Goal: Task Accomplishment & Management: Manage account settings

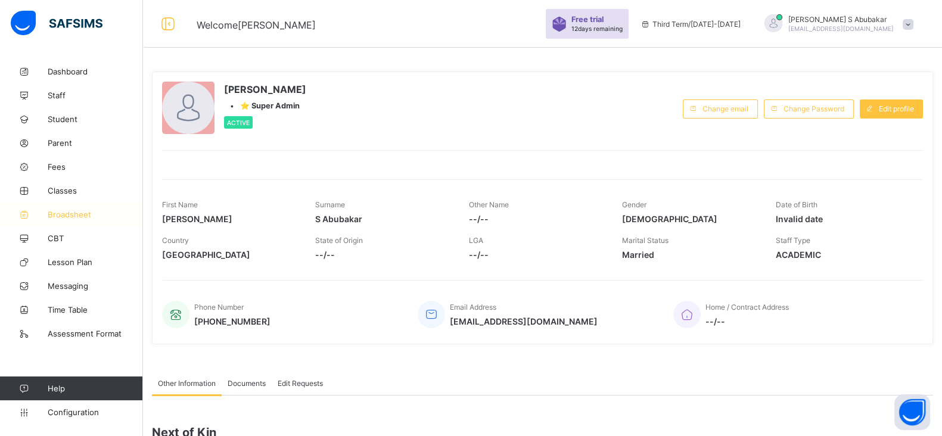
drag, startPoint x: 0, startPoint y: 0, endPoint x: 63, endPoint y: 216, distance: 224.6
click at [63, 216] on span "Broadsheet" at bounding box center [95, 215] width 95 height 10
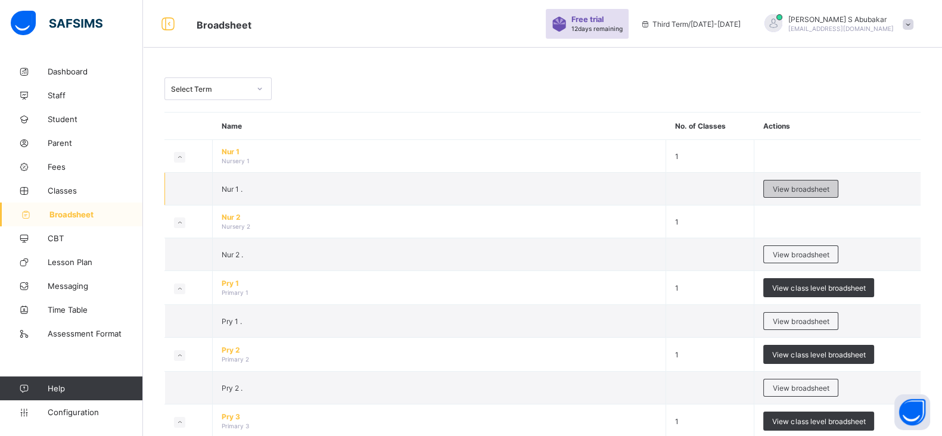
click at [783, 188] on span "View broadsheet" at bounding box center [800, 189] width 56 height 9
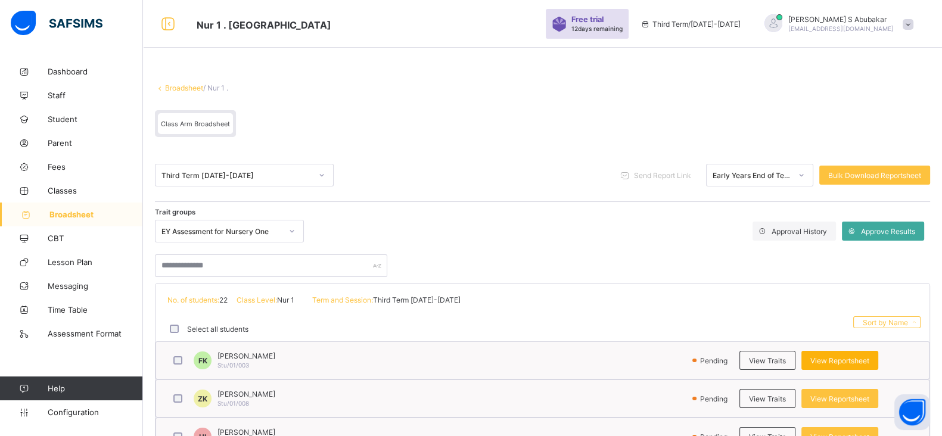
click at [834, 360] on span "View Reportsheet" at bounding box center [839, 360] width 59 height 9
click at [76, 335] on span "Assessment Format" at bounding box center [95, 334] width 95 height 10
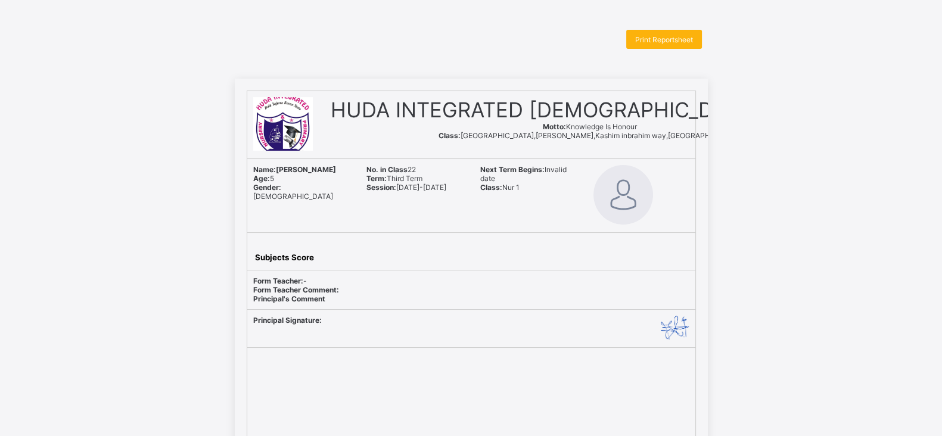
click at [685, 46] on div "Print Reportsheet" at bounding box center [664, 39] width 76 height 19
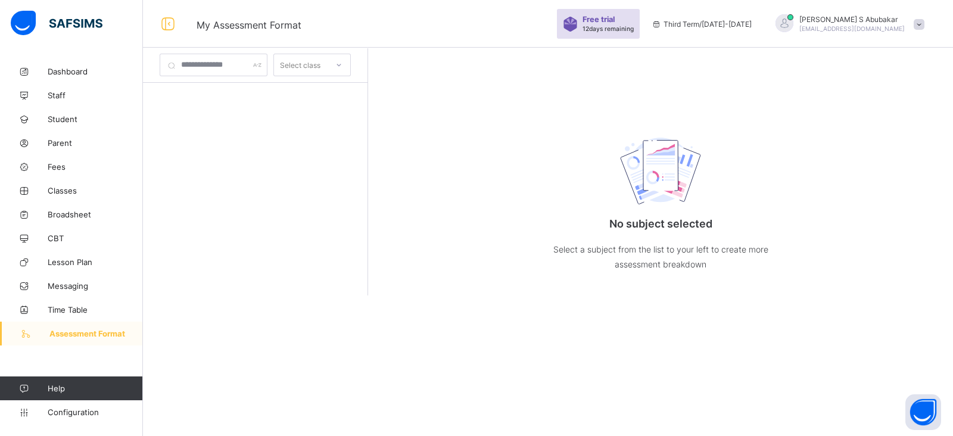
click at [691, 22] on span "Third Term / 2024-2025" at bounding box center [702, 24] width 100 height 9
click at [743, 24] on span "Third Term / 2024-2025" at bounding box center [702, 24] width 100 height 9
click at [195, 63] on input "text" at bounding box center [214, 65] width 108 height 23
click at [247, 19] on span "My Assessment Format" at bounding box center [249, 25] width 105 height 12
click at [239, 66] on input "text" at bounding box center [214, 65] width 108 height 23
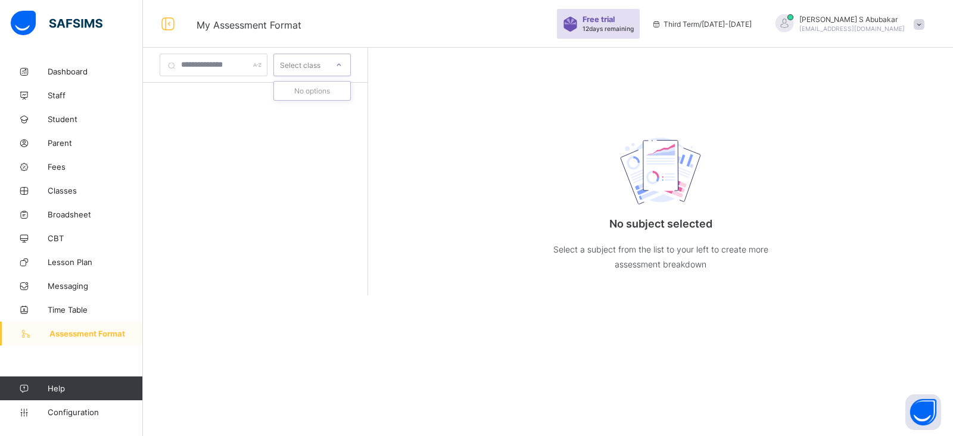
click at [320, 61] on div "Select class" at bounding box center [300, 65] width 40 height 23
click at [713, 24] on span "Third Term / 2024-2025" at bounding box center [702, 24] width 100 height 9
click at [73, 333] on span "Assessment Format" at bounding box center [95, 334] width 93 height 10
click at [257, 134] on div at bounding box center [255, 207] width 225 height 248
click at [693, 27] on span "Third Term / 2024-2025" at bounding box center [702, 24] width 100 height 9
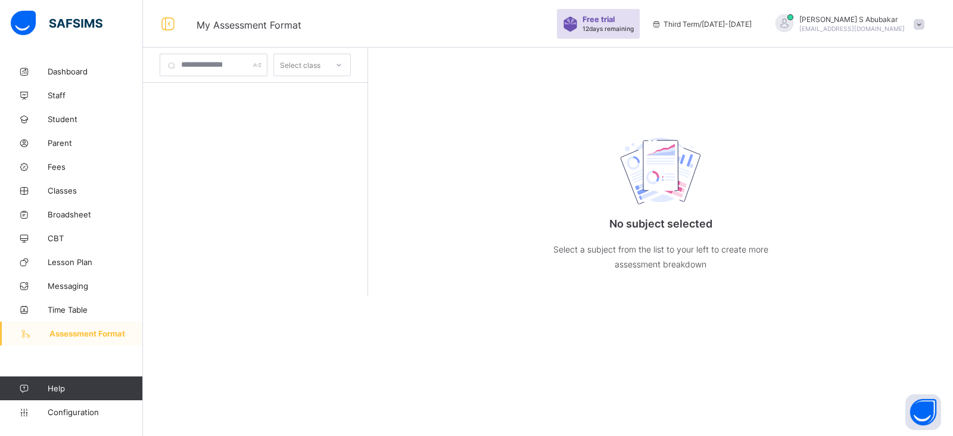
click at [342, 66] on icon at bounding box center [338, 65] width 7 height 12
click at [227, 62] on input "text" at bounding box center [214, 65] width 108 height 23
click at [80, 306] on span "Time Table" at bounding box center [95, 310] width 95 height 10
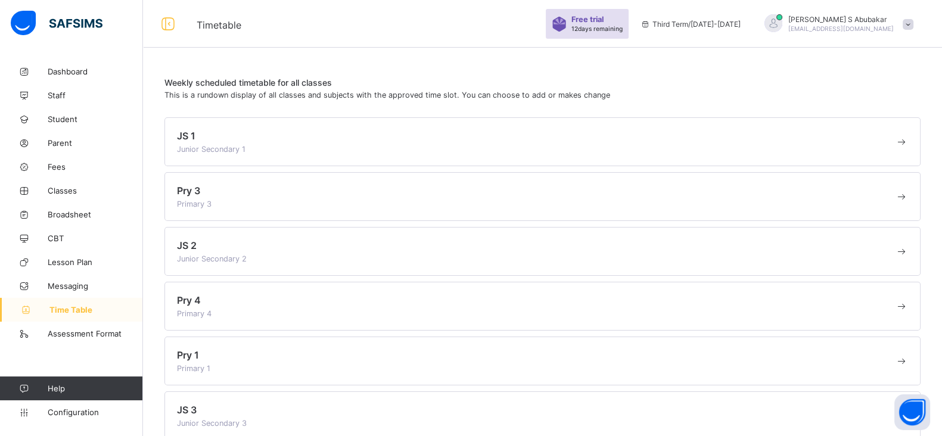
click at [913, 24] on span at bounding box center [907, 24] width 11 height 11
click at [76, 403] on link "Configuration" at bounding box center [71, 412] width 142 height 24
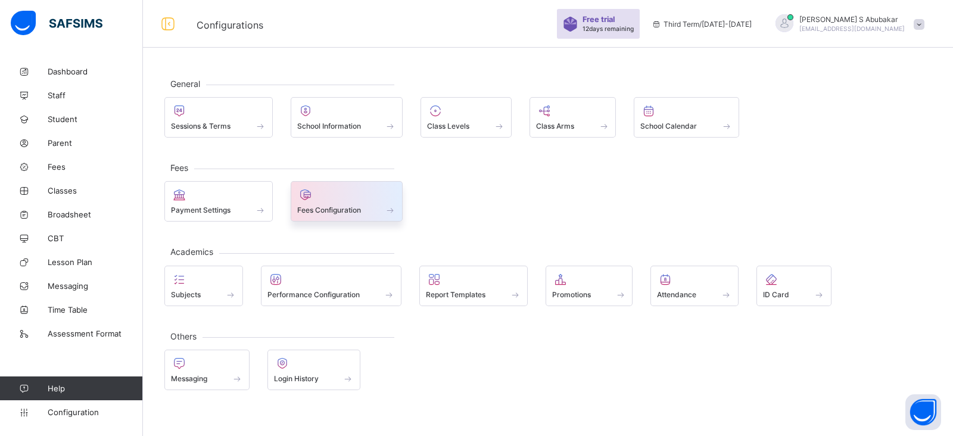
click at [385, 202] on span at bounding box center [346, 203] width 99 height 3
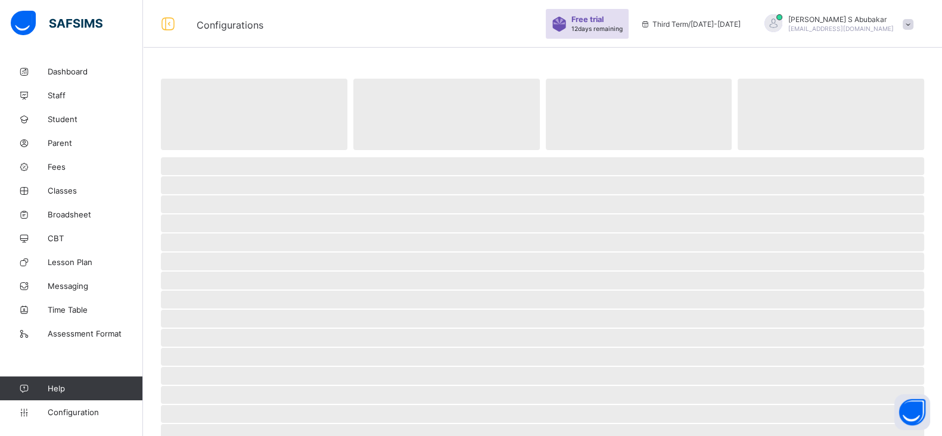
click at [385, 201] on span "‌" at bounding box center [542, 204] width 763 height 18
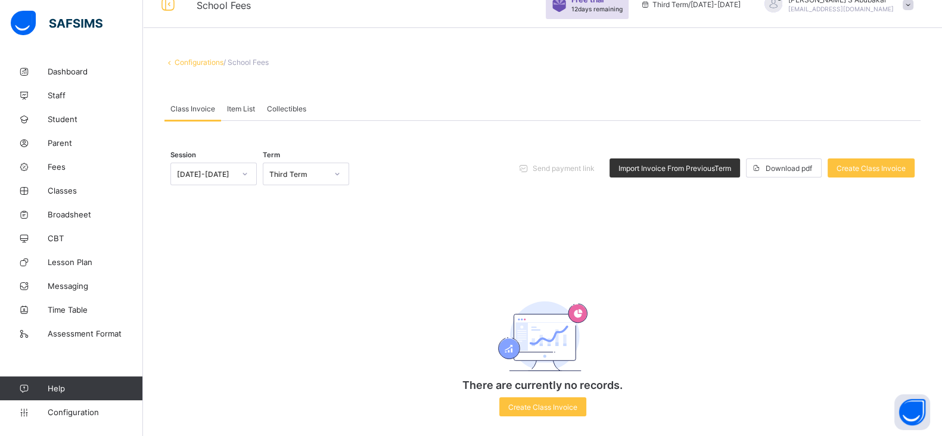
scroll to position [36, 0]
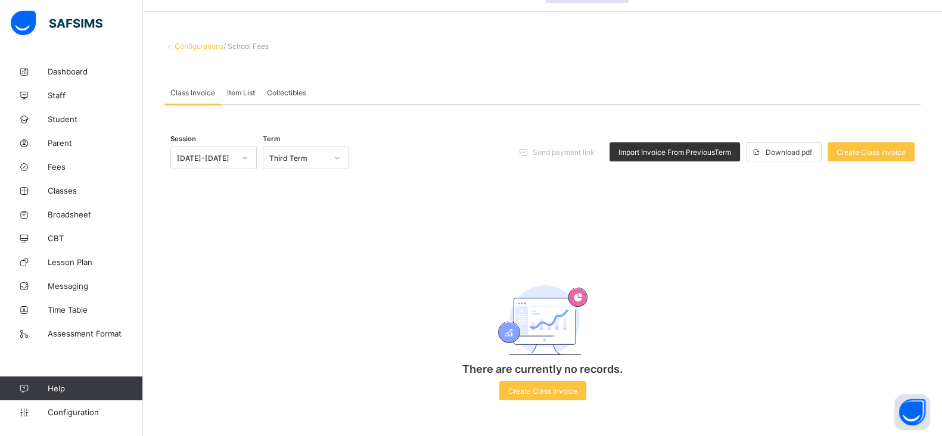
click at [238, 91] on span "Item List" at bounding box center [241, 92] width 28 height 9
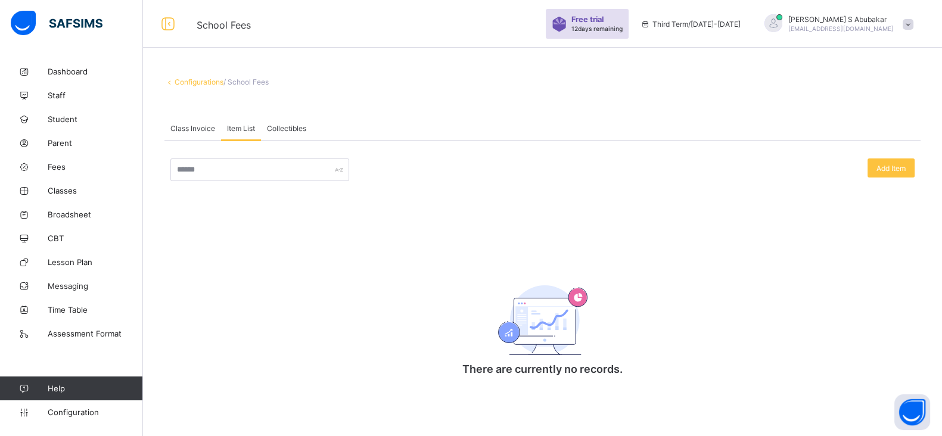
scroll to position [0, 0]
click at [295, 123] on div "Collectibles" at bounding box center [286, 128] width 51 height 24
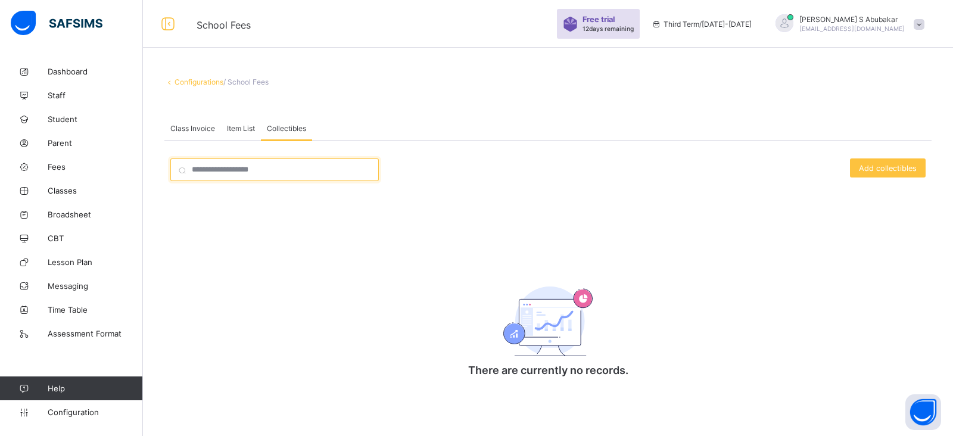
click at [229, 173] on input "search" at bounding box center [274, 169] width 208 height 23
click at [238, 124] on span "Item List" at bounding box center [241, 128] width 28 height 9
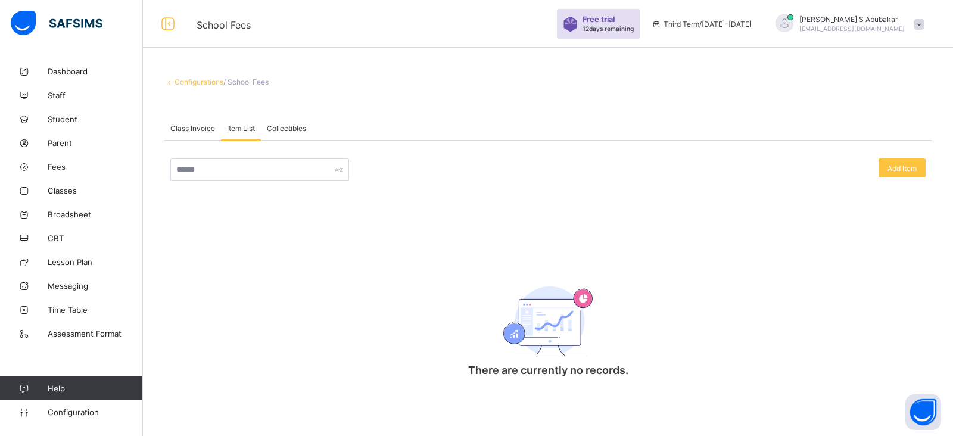
click at [199, 131] on span "Class Invoice" at bounding box center [192, 128] width 45 height 9
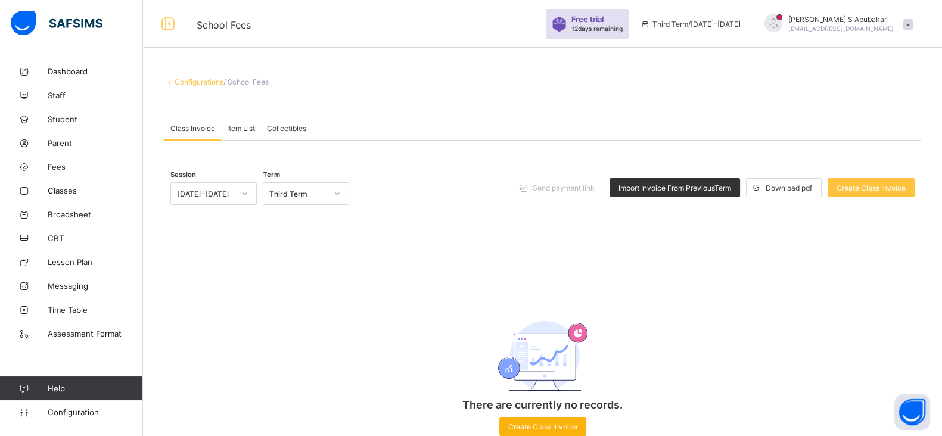
click at [560, 426] on span "Create Class Invoice" at bounding box center [542, 426] width 69 height 9
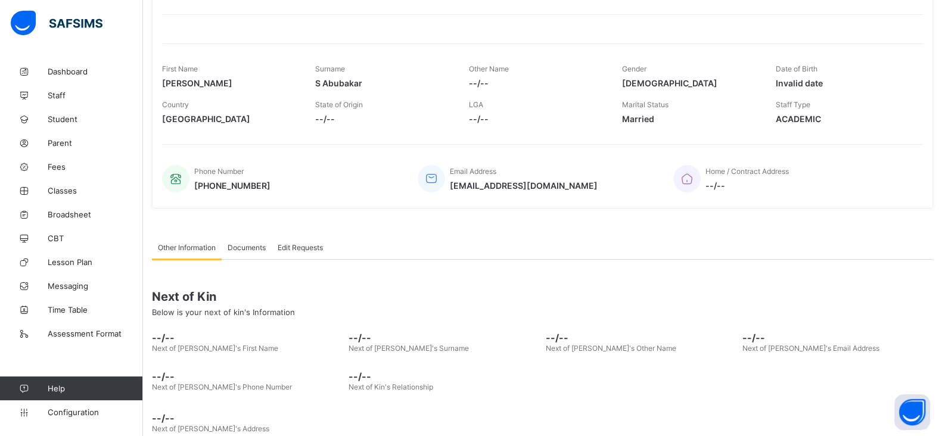
scroll to position [155, 0]
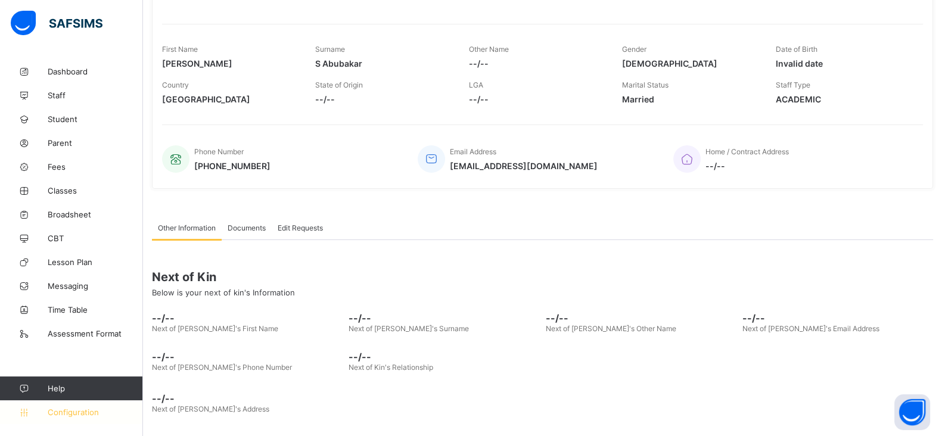
click at [26, 415] on icon at bounding box center [24, 412] width 48 height 9
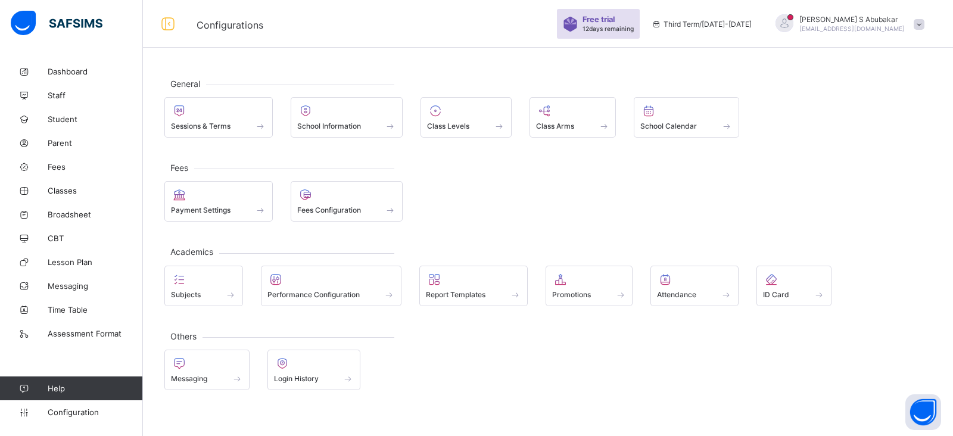
click at [578, 169] on div "Fees Payment Settings Fees Configuration" at bounding box center [547, 194] width 767 height 54
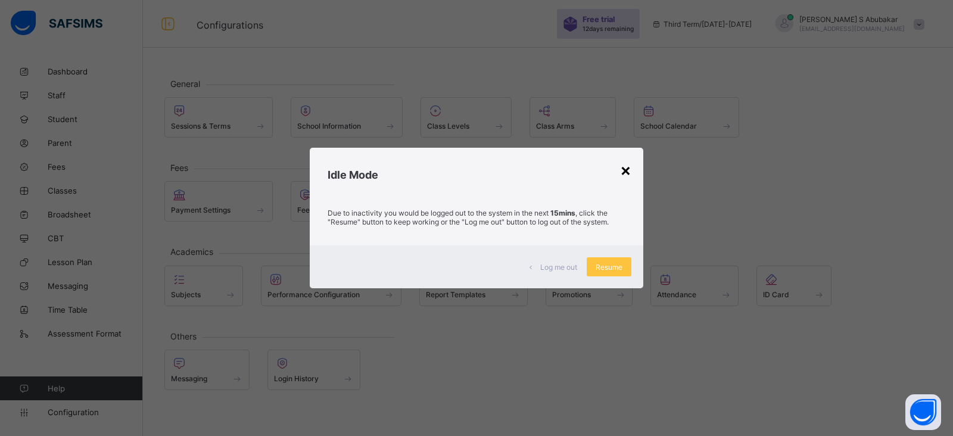
click at [625, 169] on div "×" at bounding box center [625, 170] width 11 height 20
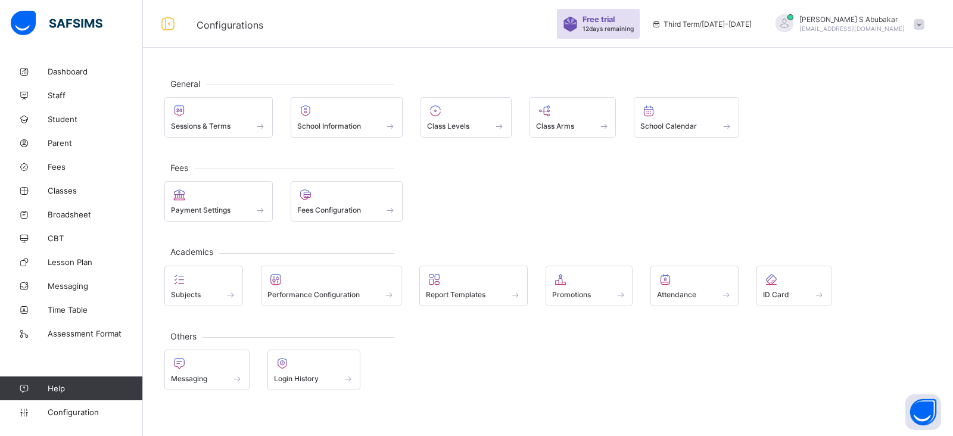
click at [756, 162] on div "General Sessions & Terms School Information Class Levels Class Arms School Cale…" at bounding box center [548, 234] width 810 height 348
click at [393, 208] on span at bounding box center [391, 210] width 12 height 10
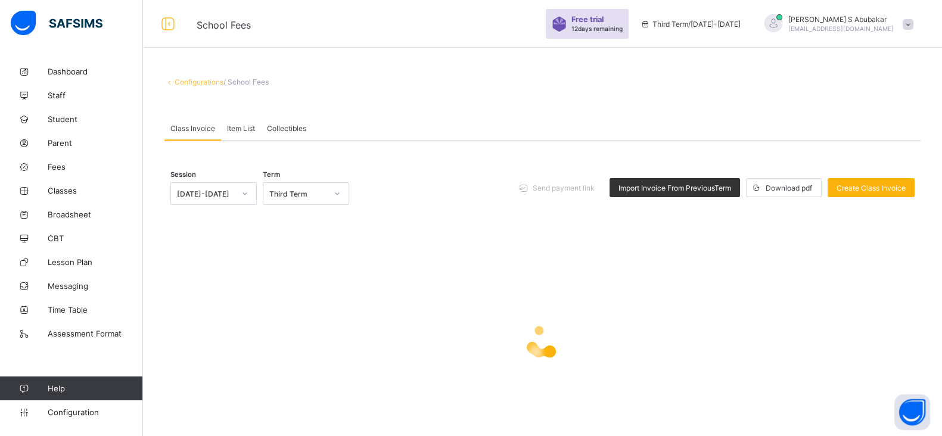
click at [857, 192] on div "Create Class Invoice" at bounding box center [870, 187] width 87 height 19
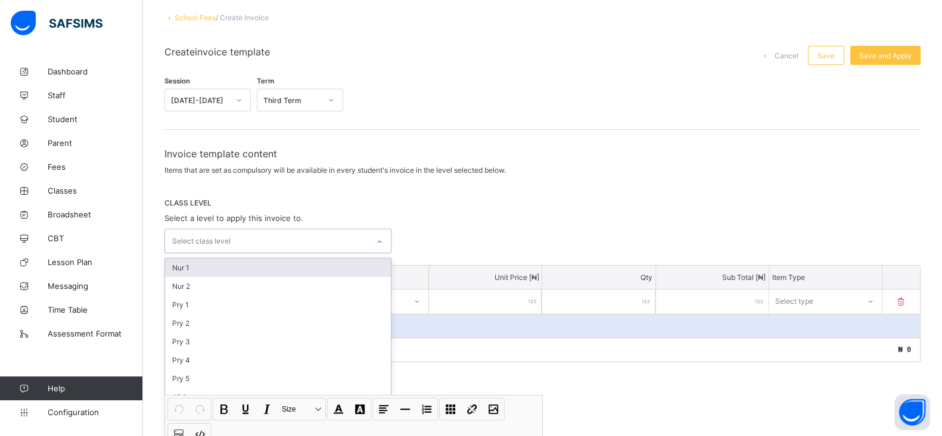
click at [384, 253] on div "option Nur 1 focused, 1 of 10. 10 results available. Use Up and Down to choose …" at bounding box center [277, 241] width 227 height 24
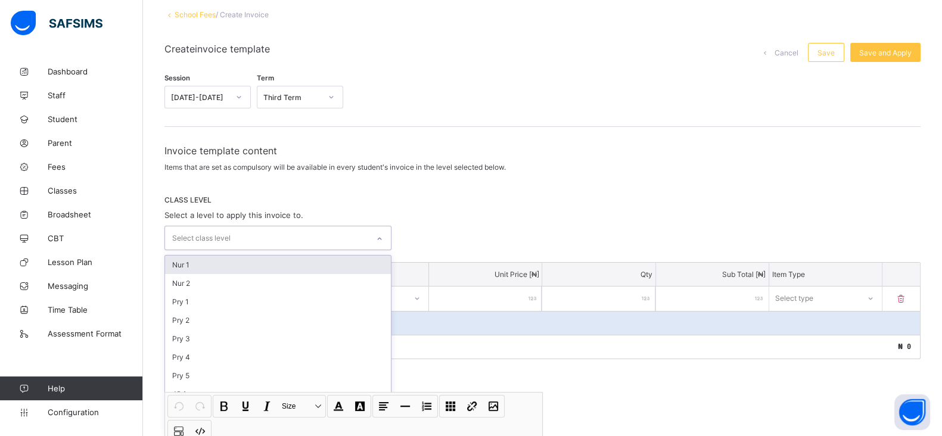
scroll to position [68, 0]
click at [331, 260] on div "Nur 1" at bounding box center [278, 264] width 226 height 18
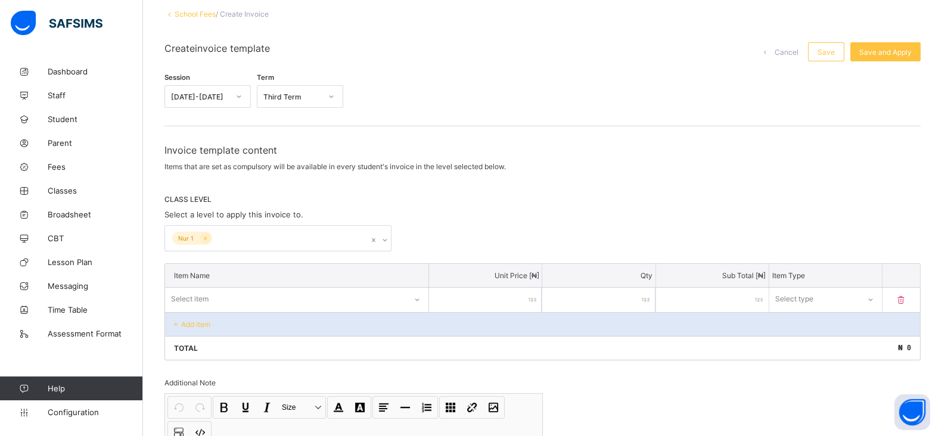
click at [386, 167] on span "Items that are set as compulsory will be available in every student's invoice i…" at bounding box center [334, 166] width 341 height 9
click at [519, 300] on input "number" at bounding box center [485, 300] width 113 height 24
type input "*"
type input "**"
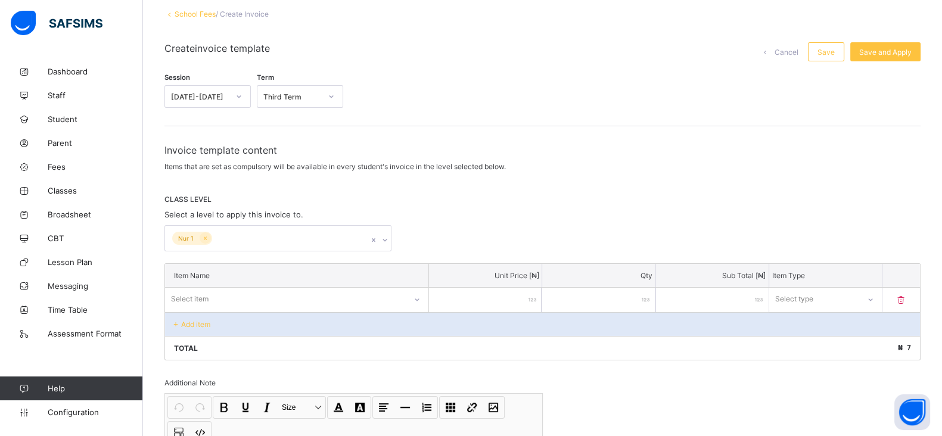
type input "**"
type input "***"
type input "****"
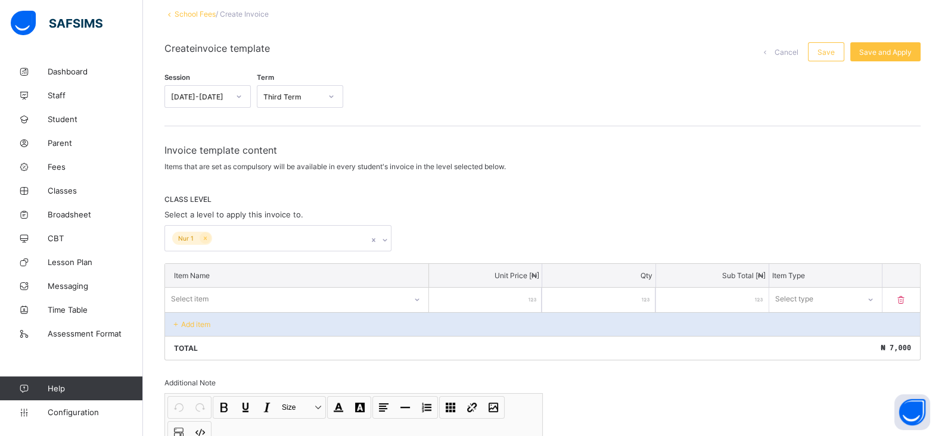
type input "****"
click at [740, 191] on div "Invoice template content Items that are set as compulsory will be available in …" at bounding box center [542, 351] width 756 height 414
click at [390, 298] on div "Select item" at bounding box center [285, 299] width 239 height 17
type input "*******"
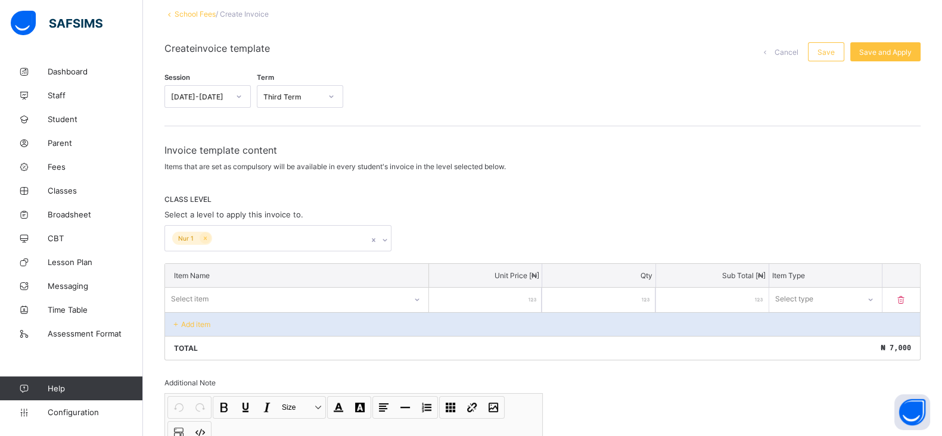
click at [542, 217] on div "CLASS LEVEL Select a level to apply this invoice to. Nur 1" at bounding box center [542, 223] width 756 height 57
click at [896, 54] on span "Save and Apply" at bounding box center [885, 52] width 52 height 9
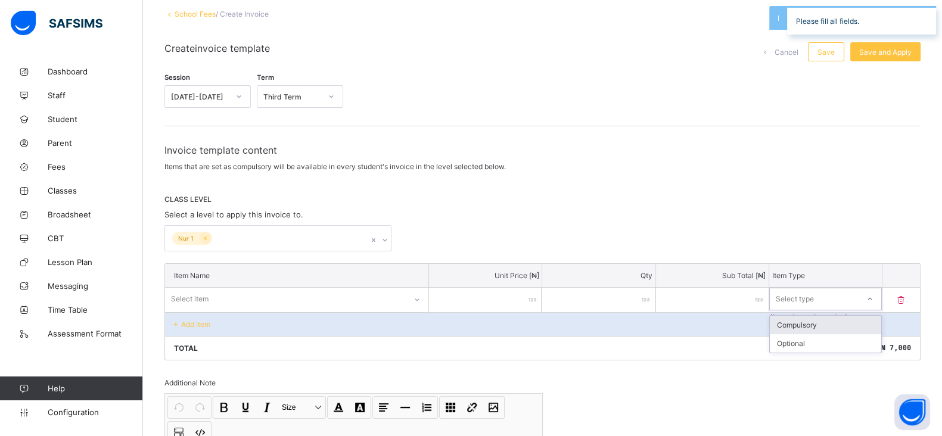
click at [874, 298] on div at bounding box center [869, 298] width 20 height 19
click at [843, 322] on div "Compulsory" at bounding box center [824, 325] width 111 height 18
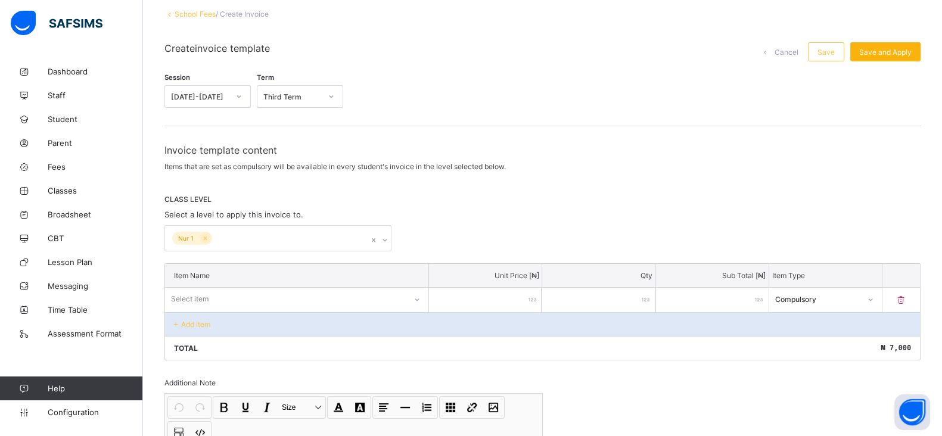
click at [902, 44] on div "Save and Apply" at bounding box center [885, 51] width 70 height 19
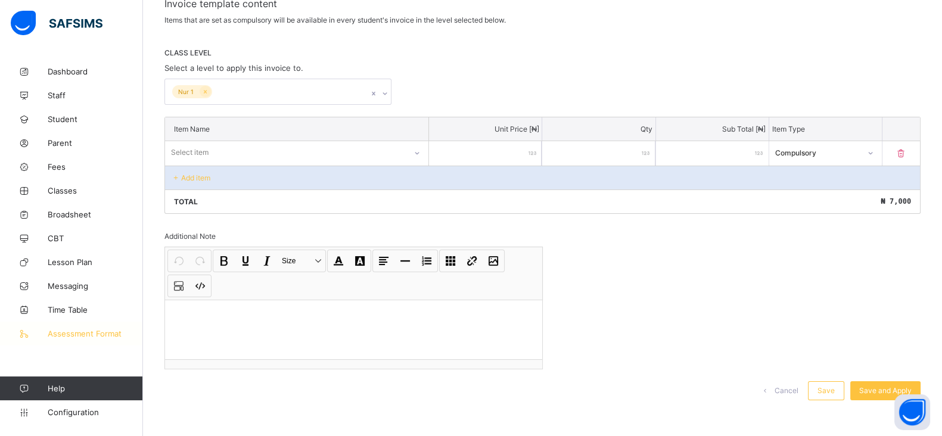
click at [92, 333] on span "Assessment Format" at bounding box center [95, 334] width 95 height 10
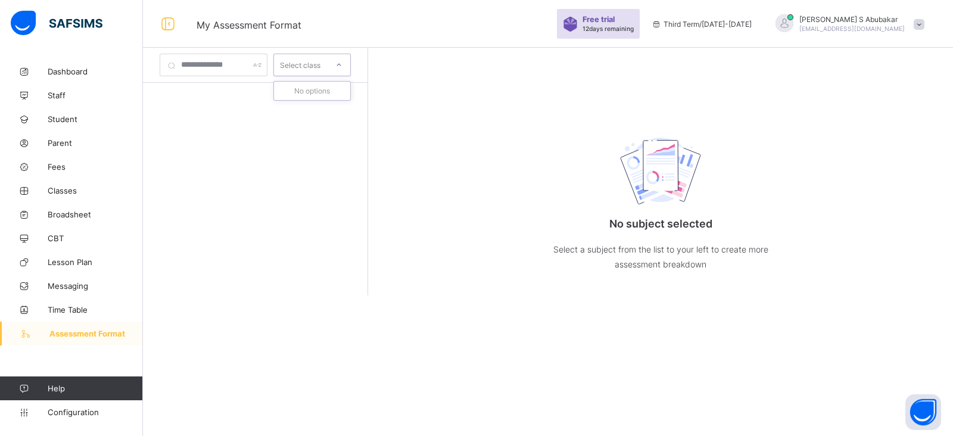
click at [349, 71] on div at bounding box center [339, 64] width 20 height 19
click at [238, 69] on input "text" at bounding box center [214, 65] width 108 height 23
click at [226, 24] on span "My Assessment Format" at bounding box center [249, 25] width 105 height 12
click at [161, 28] on icon at bounding box center [168, 23] width 20 height 17
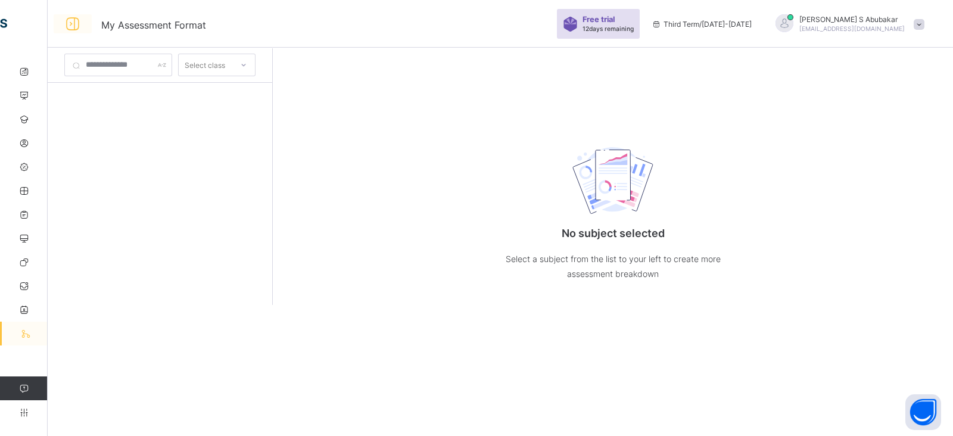
click at [70, 25] on icon at bounding box center [73, 23] width 20 height 17
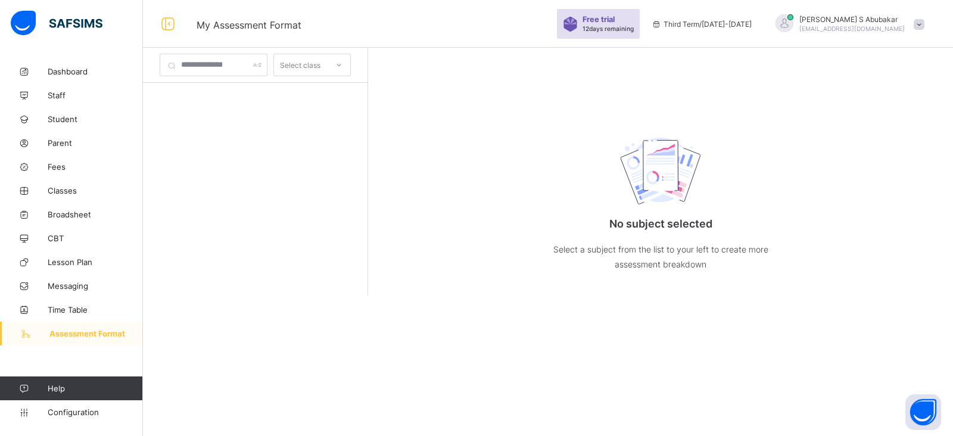
click at [676, 269] on p "Select a subject from the list to your left to create more assessment breakdown" at bounding box center [660, 257] width 238 height 30
click at [342, 64] on icon at bounding box center [338, 65] width 7 height 12
click at [84, 407] on span "Configuration" at bounding box center [95, 412] width 95 height 10
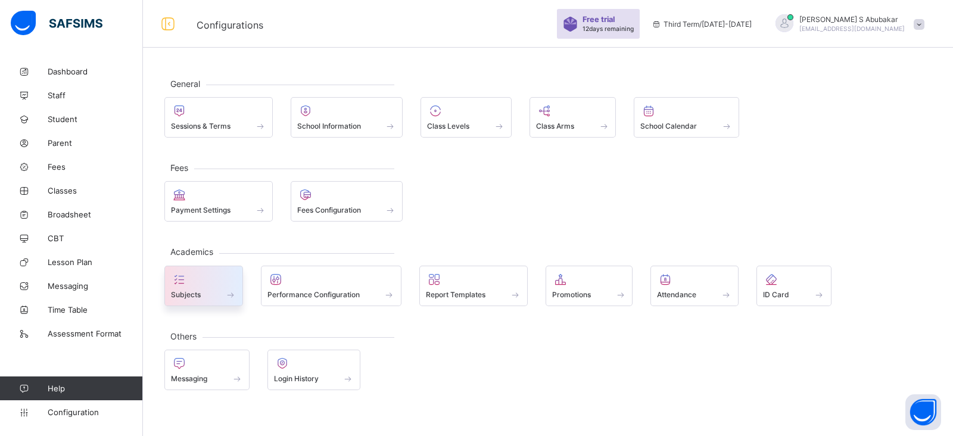
click at [185, 291] on span "Subjects" at bounding box center [186, 294] width 30 height 9
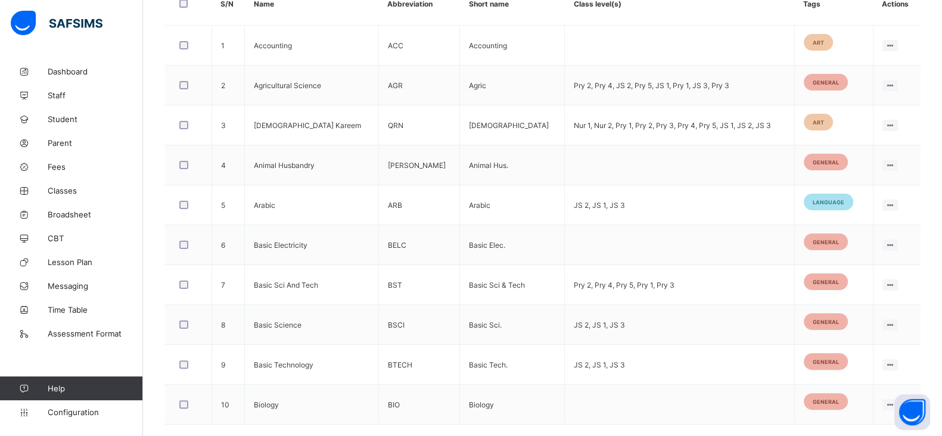
scroll to position [232, 0]
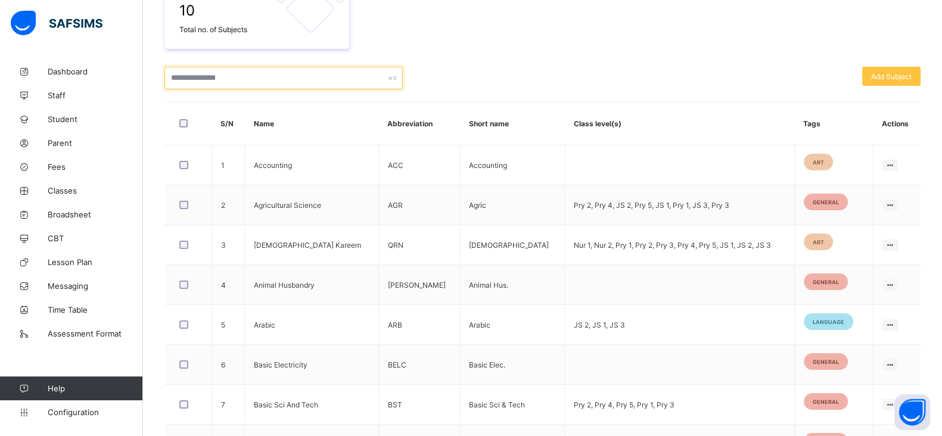
click at [347, 79] on input "text" at bounding box center [283, 78] width 238 height 23
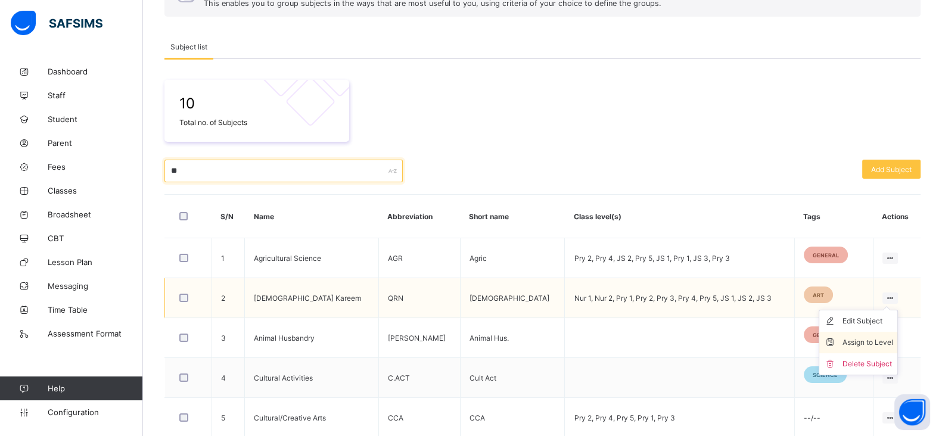
type input "**"
click at [875, 339] on div "Assign to Level" at bounding box center [866, 342] width 51 height 12
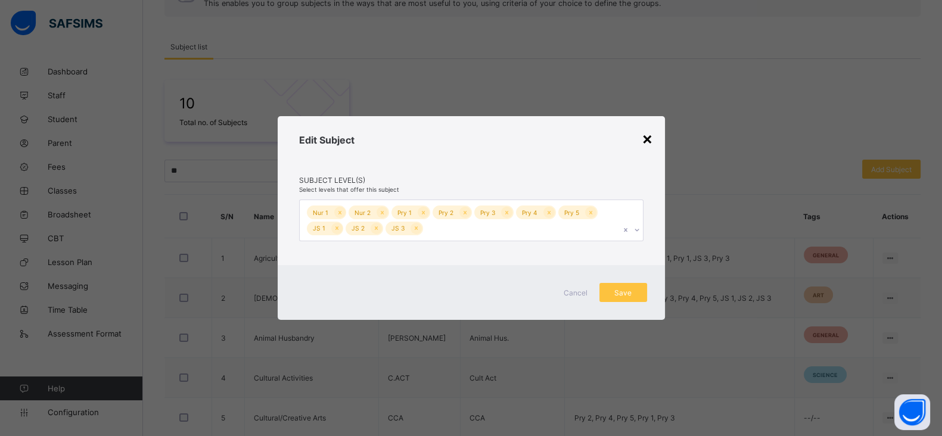
click at [647, 138] on div "×" at bounding box center [646, 138] width 11 height 20
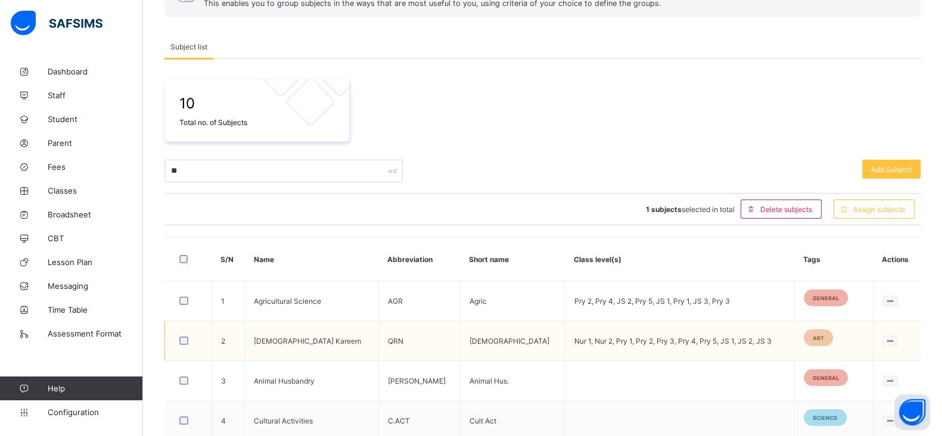
click at [515, 339] on td "Al-Qur'an" at bounding box center [512, 341] width 105 height 40
click at [815, 335] on span "art" at bounding box center [817, 338] width 11 height 7
click at [751, 338] on td "Nur 1, Nur 2, Pry 1, Pry 2, Pry 3, Pry 4, Pry 5, JS 1, JS 2, JS 3" at bounding box center [679, 341] width 229 height 40
click at [581, 114] on div "10 Total no. of Subjects" at bounding box center [542, 111] width 756 height 62
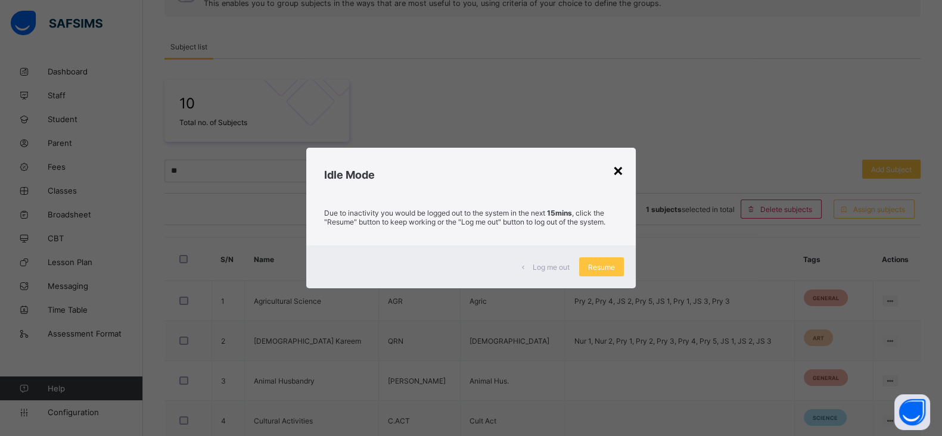
click at [622, 172] on div "×" at bounding box center [617, 170] width 11 height 20
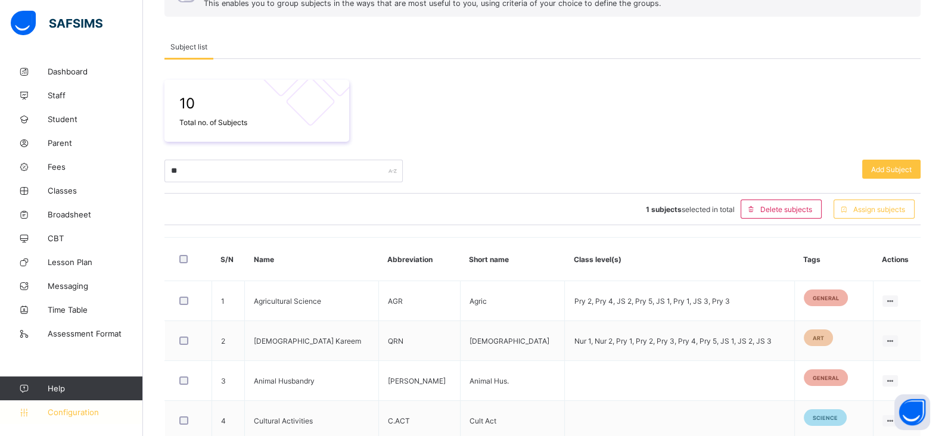
click at [66, 414] on span "Configuration" at bounding box center [95, 412] width 95 height 10
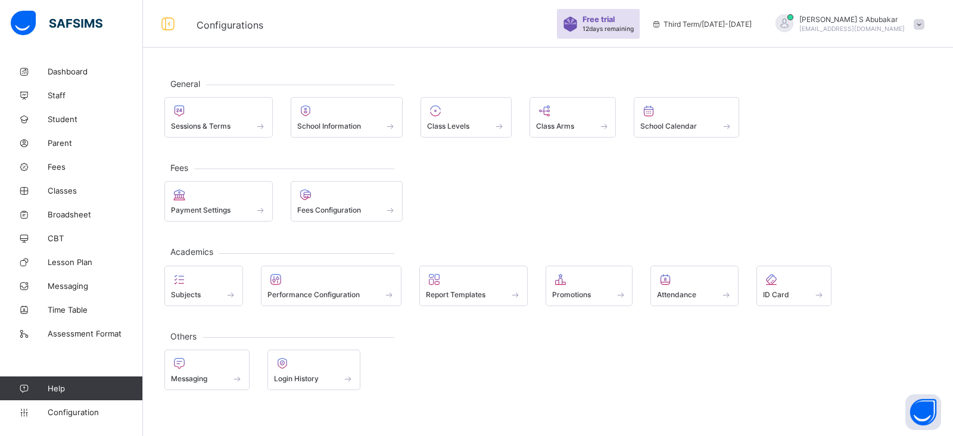
click at [444, 350] on div "Messaging Login History" at bounding box center [547, 370] width 767 height 40
click at [797, 274] on div at bounding box center [794, 279] width 62 height 14
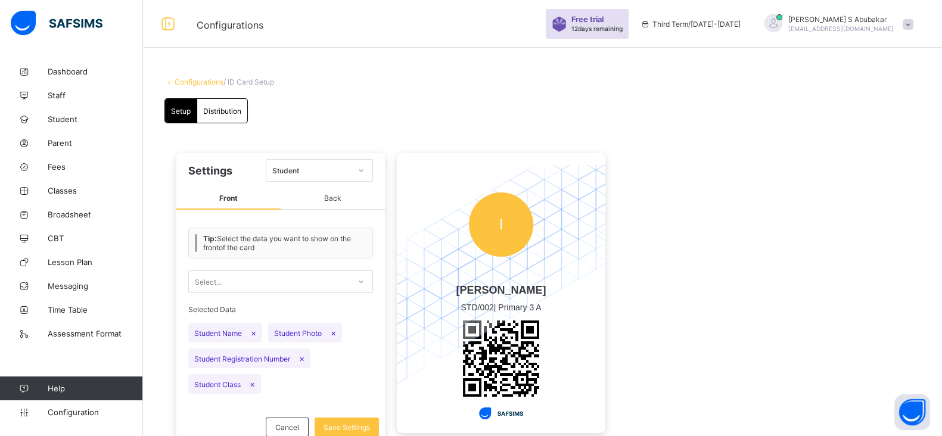
click at [716, 255] on div "Settings Student Front Back Tip: Select the data you want to show on the front …" at bounding box center [542, 297] width 756 height 313
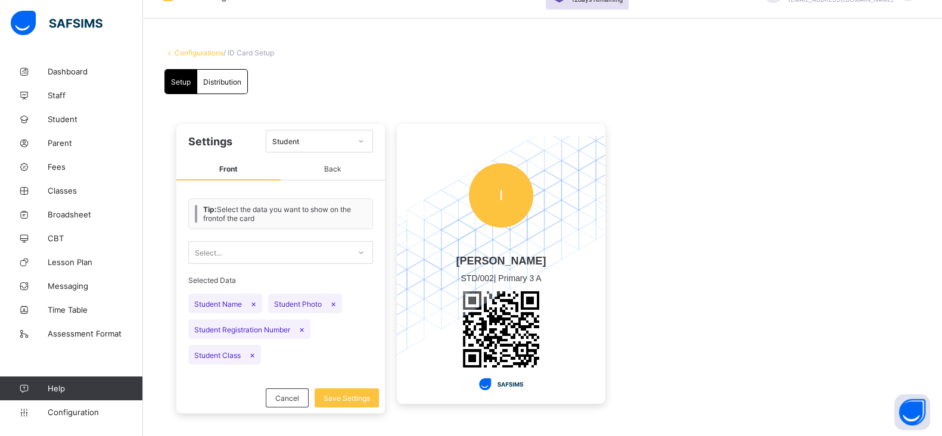
scroll to position [39, 0]
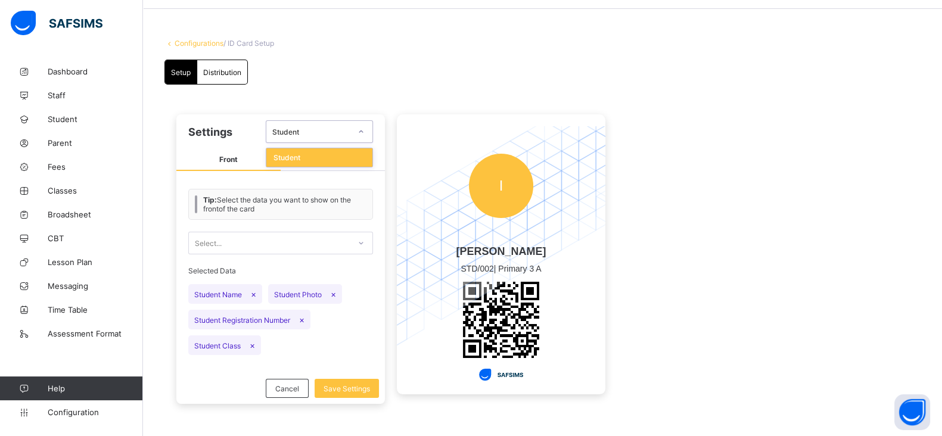
click at [361, 135] on icon at bounding box center [360, 132] width 7 height 12
click at [335, 155] on span "Back" at bounding box center [332, 160] width 104 height 22
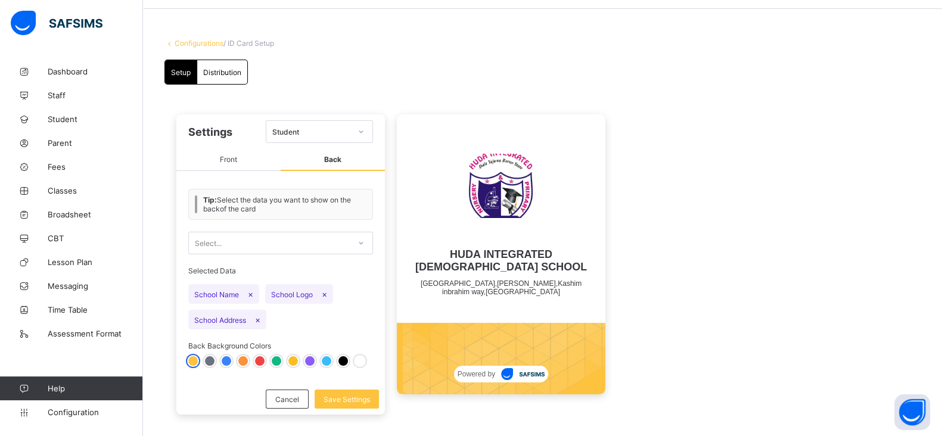
click at [227, 154] on span "Front" at bounding box center [228, 160] width 104 height 22
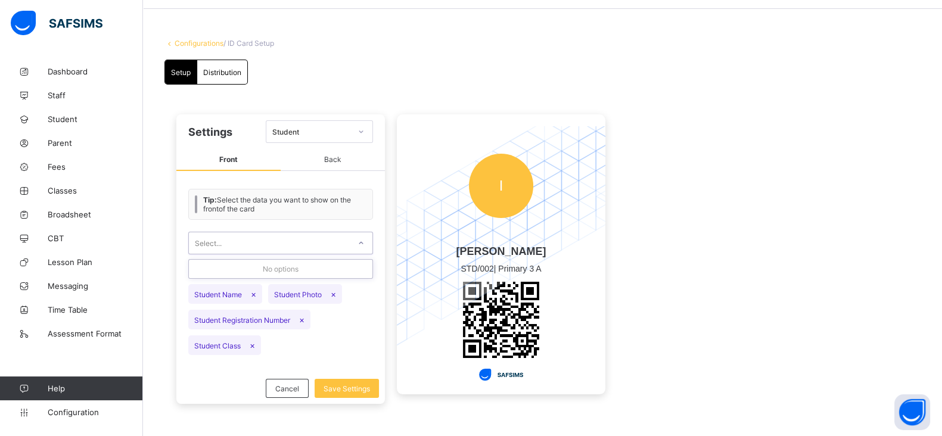
click at [366, 239] on div at bounding box center [361, 242] width 20 height 19
click at [223, 73] on span "Distribution" at bounding box center [222, 72] width 38 height 9
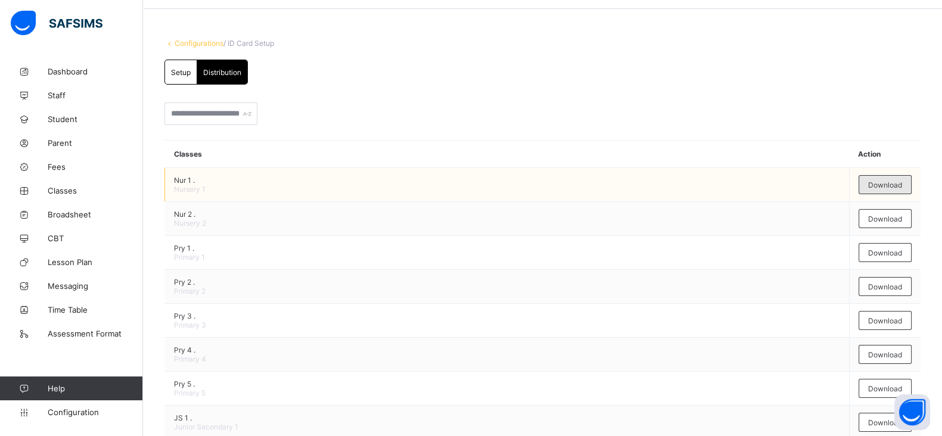
click at [885, 186] on span "Download" at bounding box center [885, 184] width 34 height 9
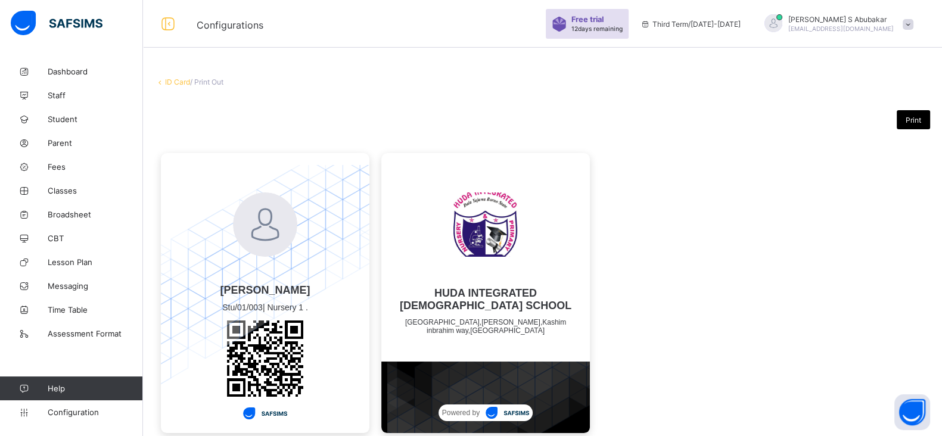
click at [732, 254] on div "Fatima Kyari Stu/01/003 | Nursery 1 . HUDA INTEGRATED ISLAMIC SCHOOL Hadiza Str…" at bounding box center [542, 293] width 775 height 292
click at [917, 121] on span "Print" at bounding box center [912, 120] width 15 height 9
click at [73, 170] on span "Fees" at bounding box center [95, 167] width 95 height 10
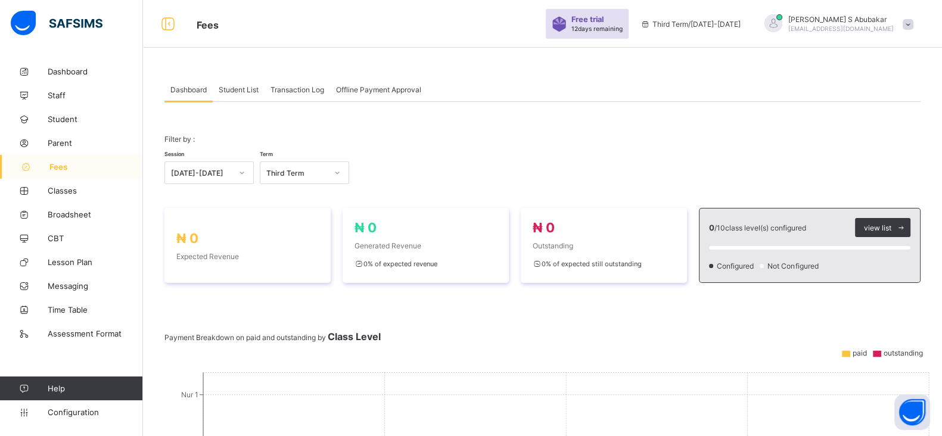
click at [369, 89] on span "Offline Payment Approval" at bounding box center [378, 89] width 85 height 9
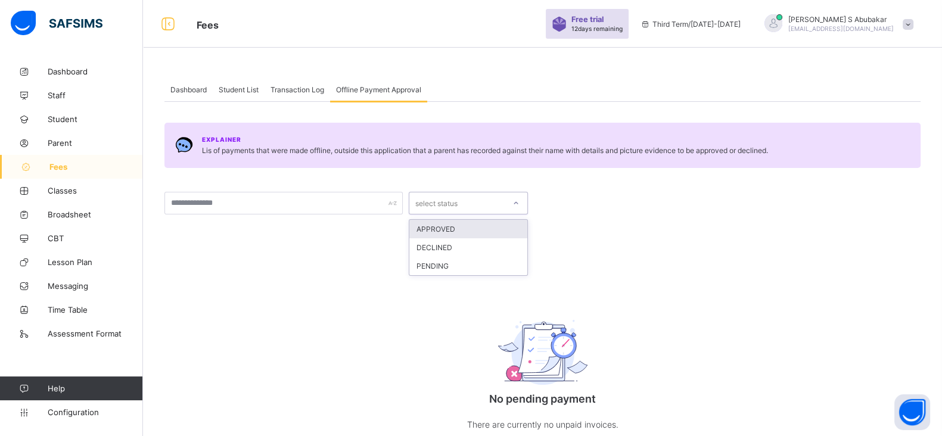
click at [501, 209] on div "select status" at bounding box center [456, 203] width 95 height 17
click at [284, 91] on span "Transaction Log" at bounding box center [297, 89] width 54 height 9
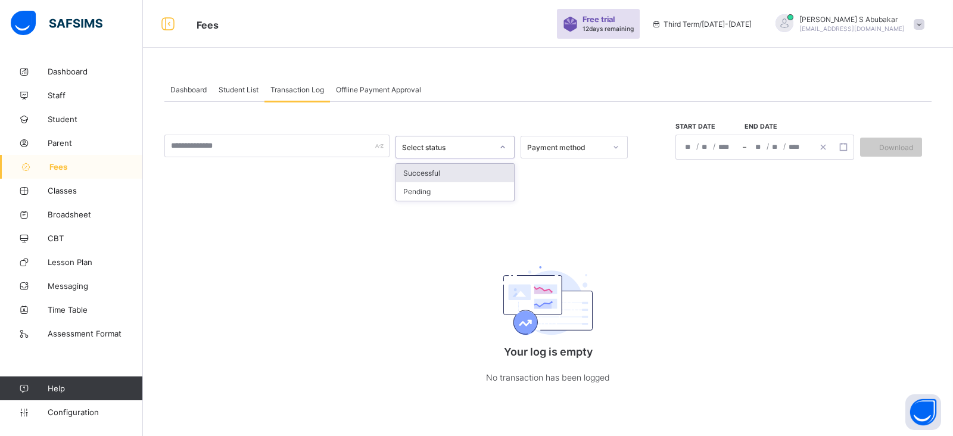
click at [495, 150] on div at bounding box center [502, 147] width 20 height 19
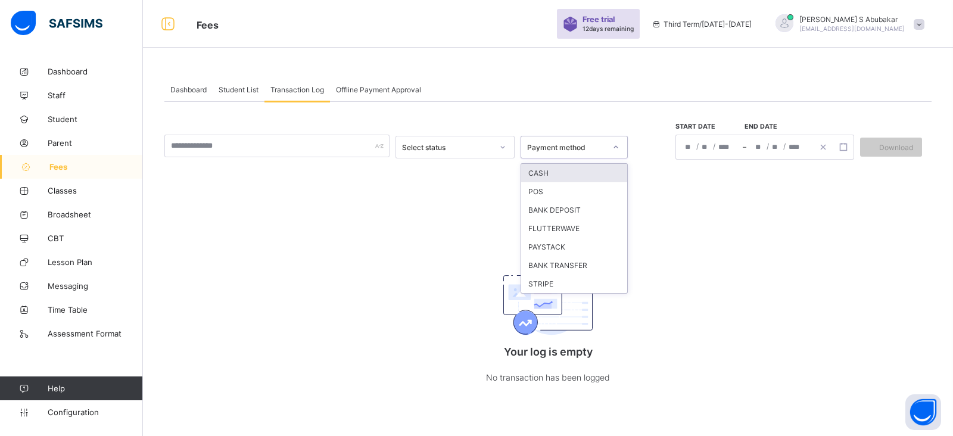
click at [588, 150] on div "Payment method" at bounding box center [566, 147] width 79 height 9
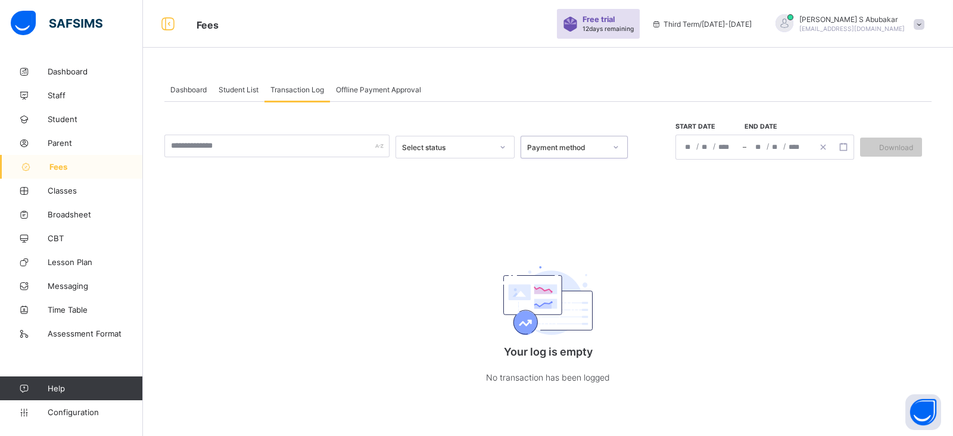
click at [588, 150] on div "Payment method" at bounding box center [566, 147] width 79 height 9
click at [241, 89] on span "Student List" at bounding box center [239, 89] width 40 height 9
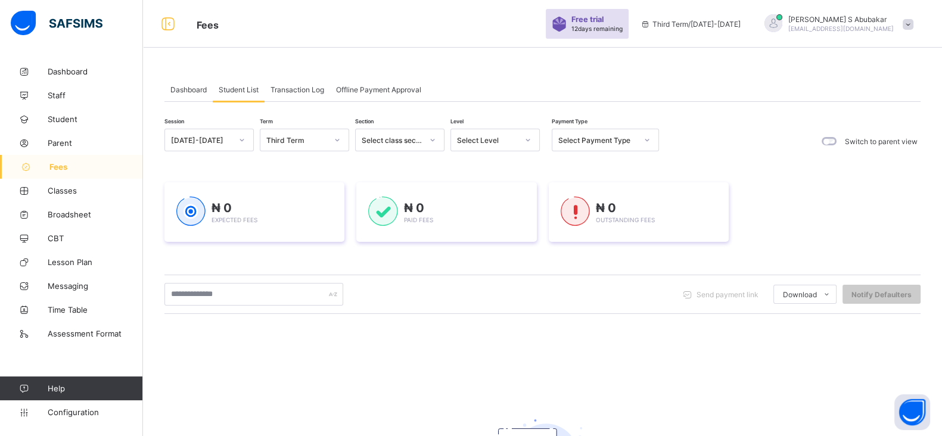
click at [192, 88] on span "Dashboard" at bounding box center [188, 89] width 36 height 9
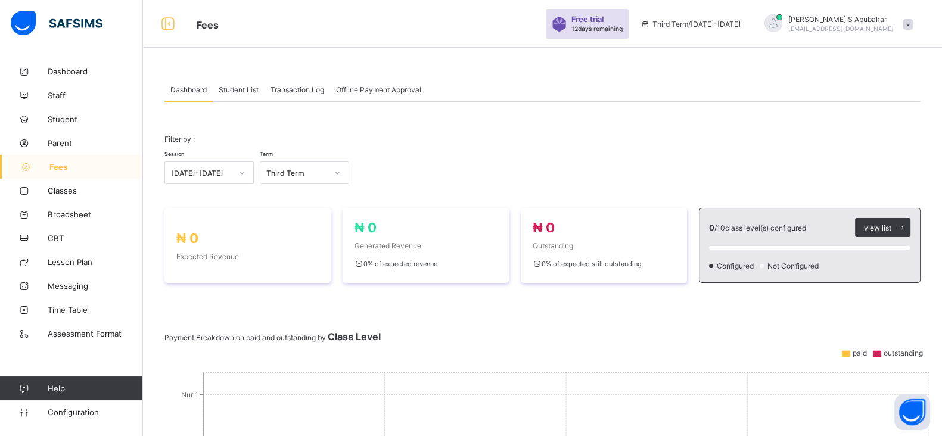
scroll to position [381, 0]
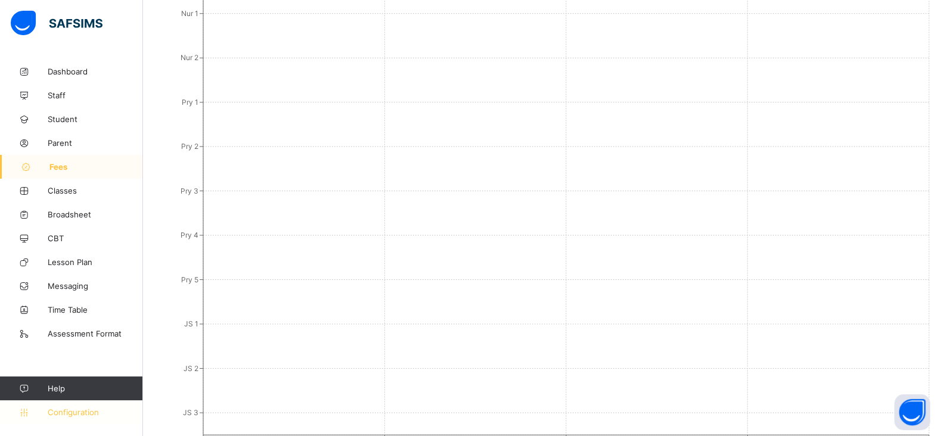
click at [23, 414] on icon at bounding box center [24, 412] width 48 height 9
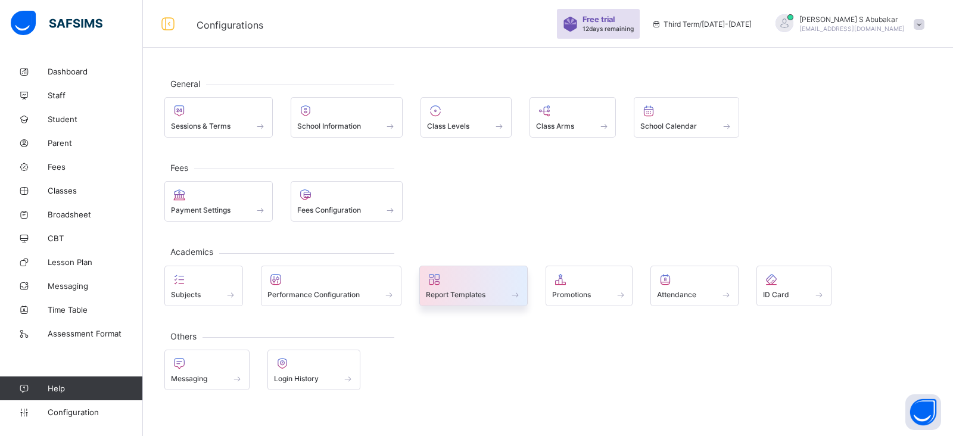
click at [456, 281] on div at bounding box center [473, 279] width 95 height 14
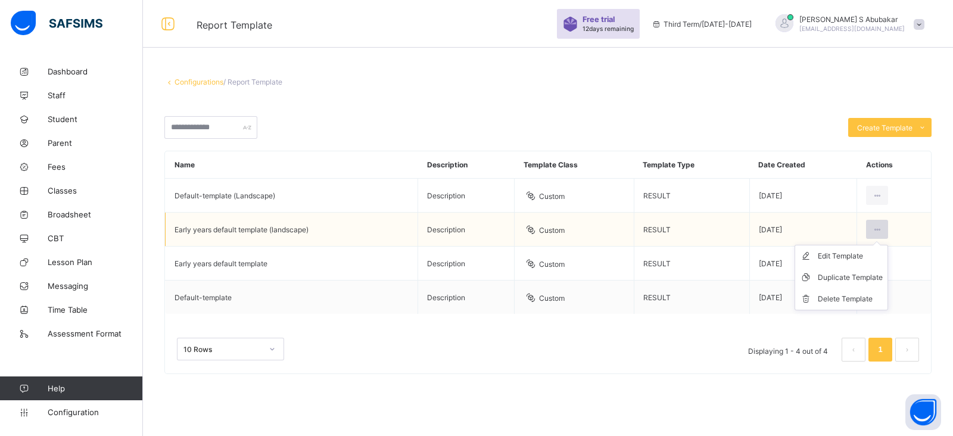
click at [875, 230] on icon at bounding box center [877, 229] width 10 height 9
click at [875, 231] on icon at bounding box center [877, 229] width 10 height 9
click at [847, 261] on li "Edit Template" at bounding box center [841, 255] width 92 height 21
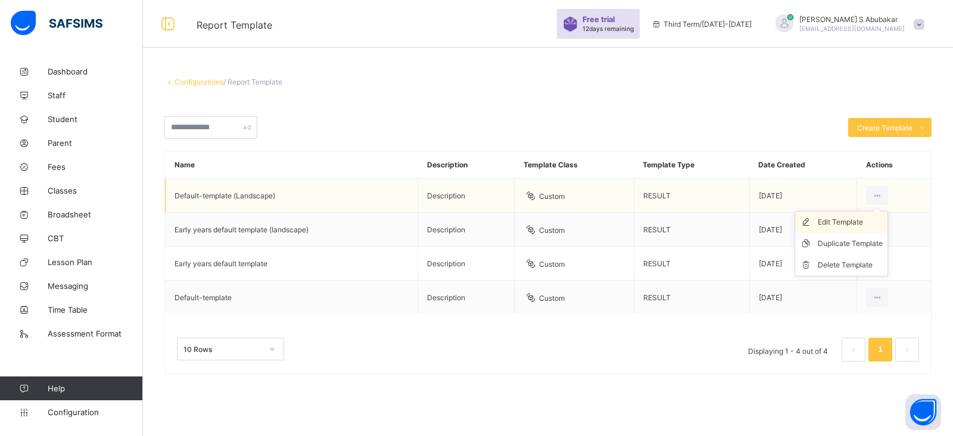
click at [853, 226] on div "Edit Template" at bounding box center [850, 222] width 65 height 12
click at [877, 192] on icon at bounding box center [877, 195] width 10 height 9
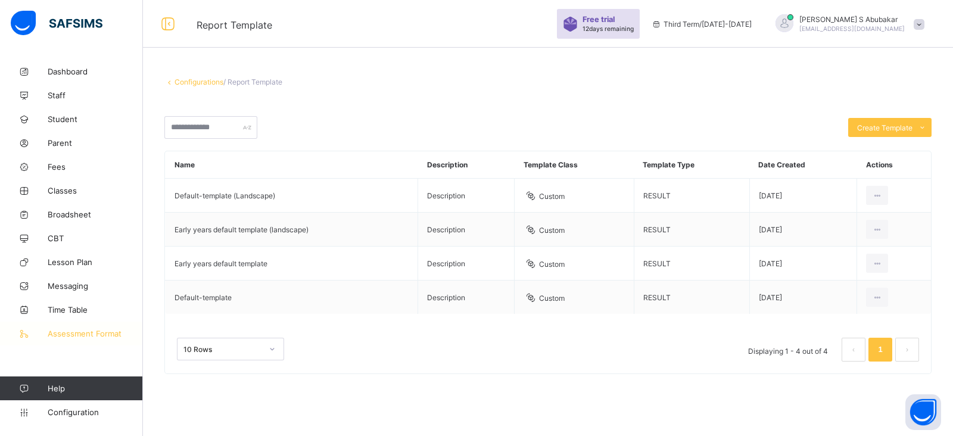
click at [77, 330] on span "Assessment Format" at bounding box center [95, 334] width 95 height 10
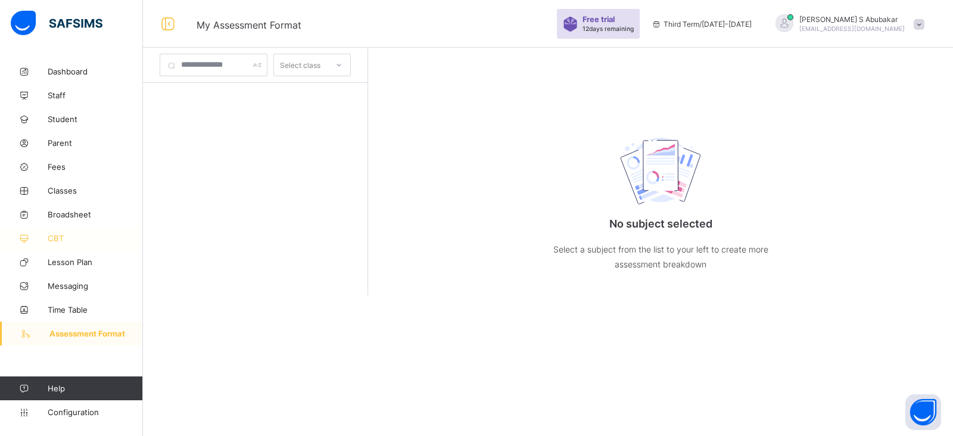
click at [83, 236] on span "CBT" at bounding box center [95, 238] width 95 height 10
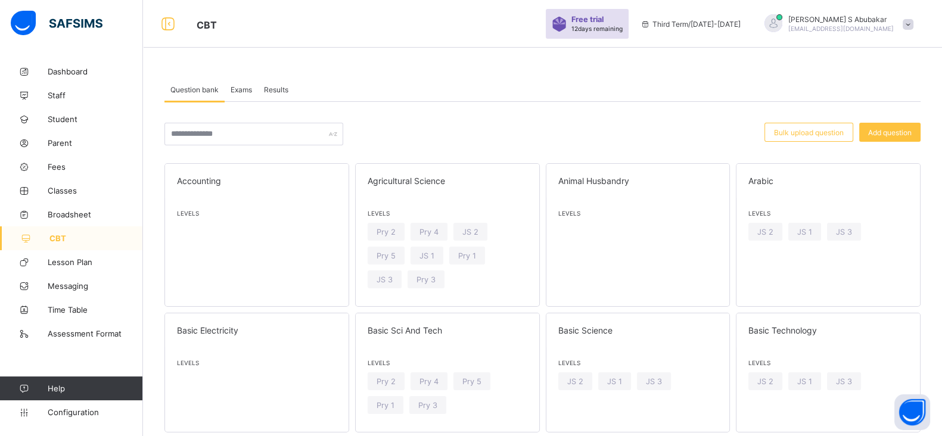
click at [242, 90] on span "Exams" at bounding box center [240, 89] width 21 height 9
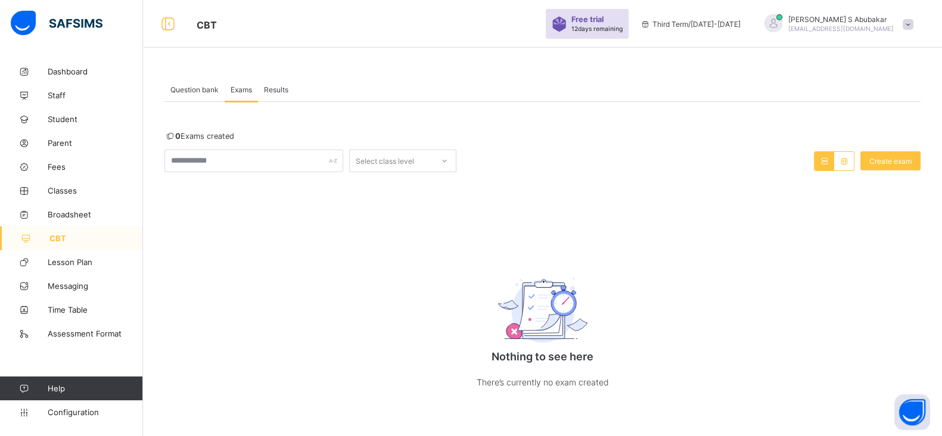
click at [277, 92] on span "Results" at bounding box center [276, 89] width 24 height 9
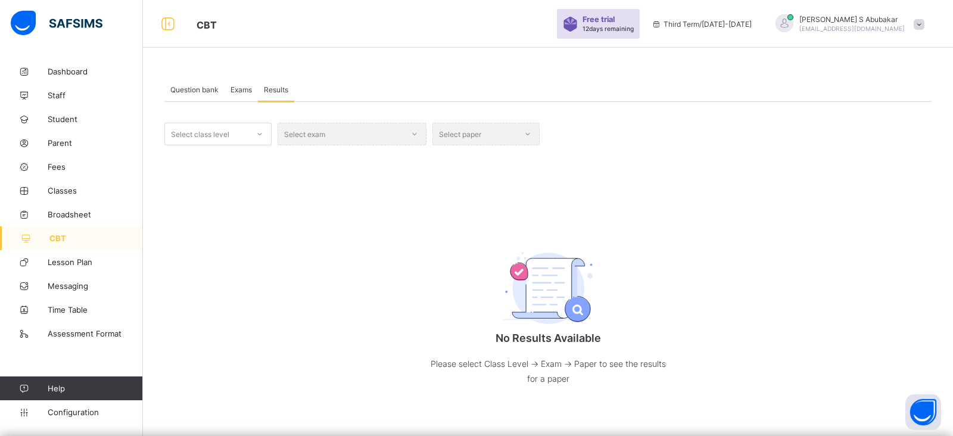
click at [310, 139] on div "Select exam" at bounding box center [352, 134] width 149 height 23
click at [416, 135] on div "Select exam" at bounding box center [352, 134] width 149 height 23
click at [262, 129] on div at bounding box center [260, 133] width 20 height 19
click at [229, 156] on div "Nur 1" at bounding box center [218, 160] width 106 height 18
click at [387, 130] on div "Select exam" at bounding box center [352, 134] width 149 height 23
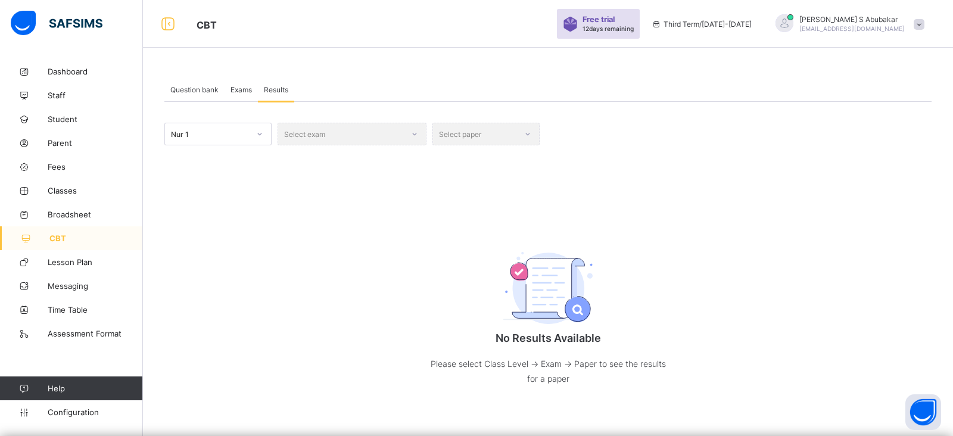
click at [416, 134] on div "Select exam" at bounding box center [352, 134] width 149 height 23
click at [533, 126] on div "Select paper" at bounding box center [485, 134] width 107 height 23
click at [203, 92] on span "Question bank" at bounding box center [194, 89] width 48 height 9
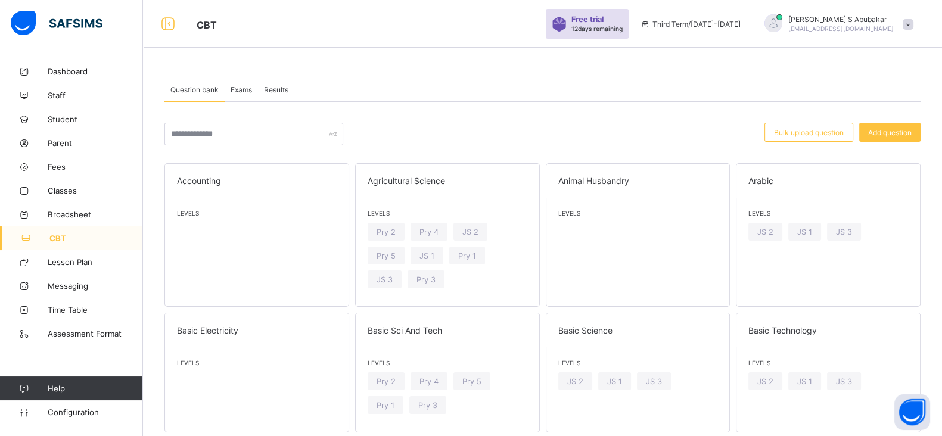
click at [242, 92] on span "Exams" at bounding box center [240, 89] width 21 height 9
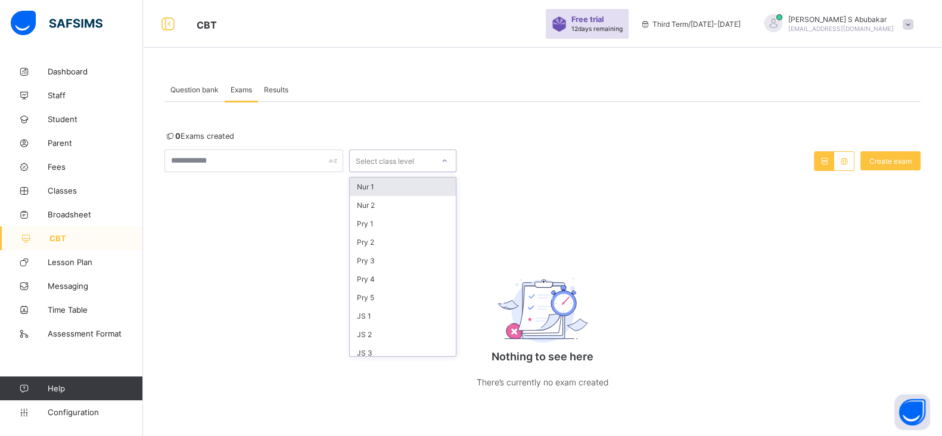
click at [435, 158] on div at bounding box center [444, 160] width 20 height 19
click at [394, 194] on div "Nur 1" at bounding box center [403, 186] width 106 height 18
click at [77, 264] on span "Lesson Plan" at bounding box center [95, 262] width 95 height 10
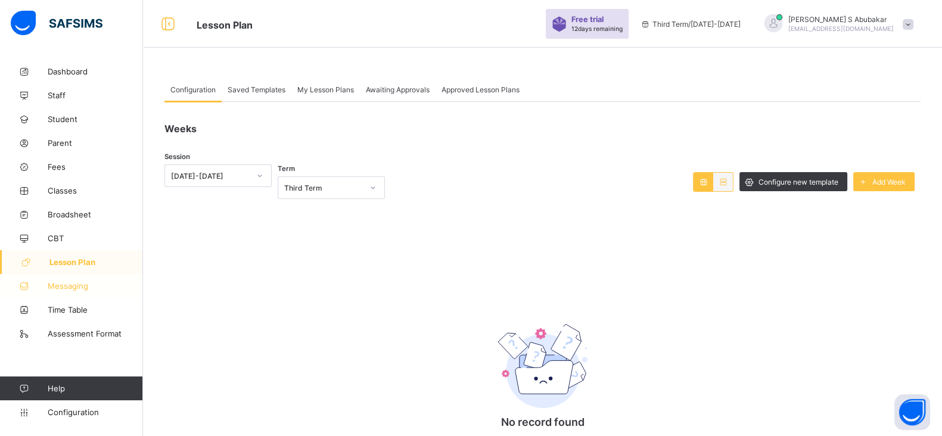
click at [78, 285] on span "Messaging" at bounding box center [95, 286] width 95 height 10
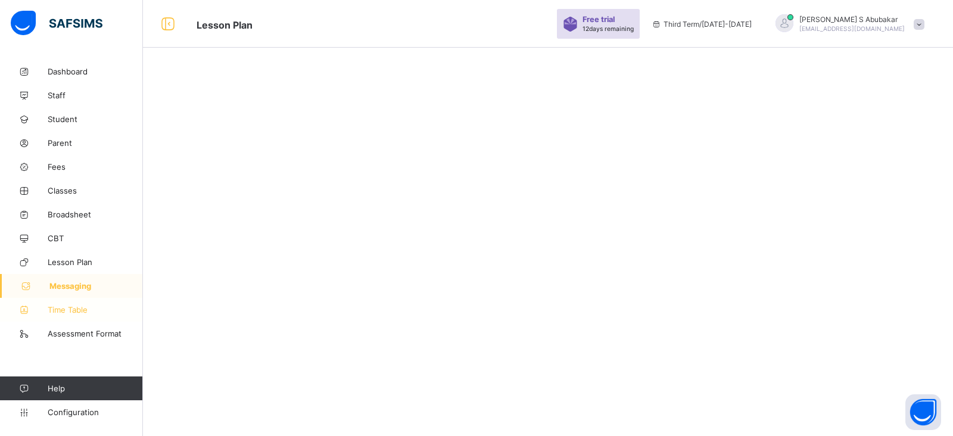
click at [80, 310] on span "Time Table" at bounding box center [95, 310] width 95 height 10
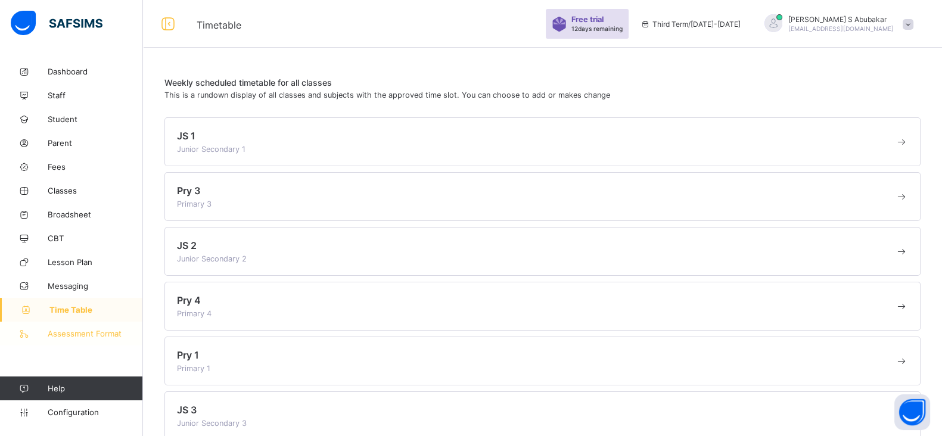
click at [83, 329] on span "Assessment Format" at bounding box center [95, 334] width 95 height 10
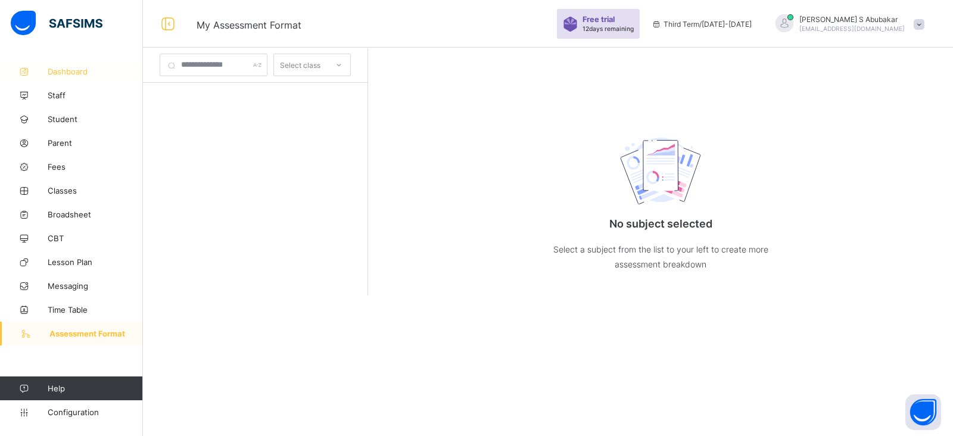
click at [78, 71] on span "Dashboard" at bounding box center [95, 72] width 95 height 10
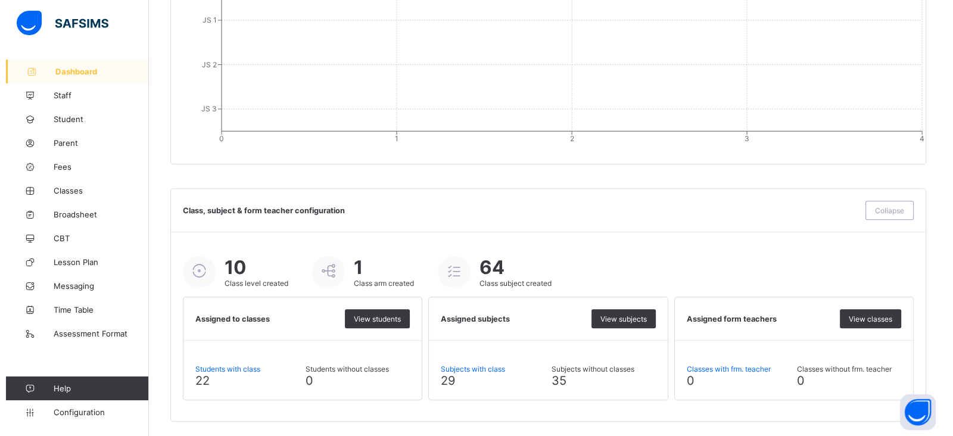
scroll to position [1243, 0]
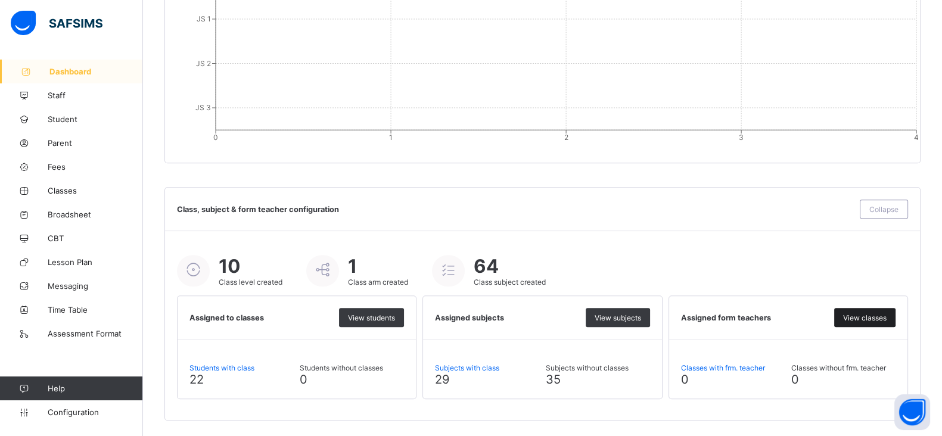
click at [884, 317] on span "View classes" at bounding box center [864, 317] width 43 height 9
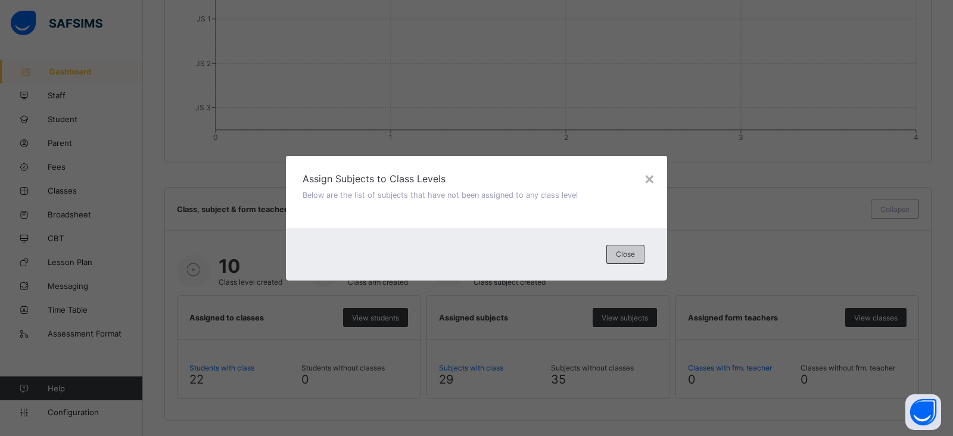
click at [627, 251] on span "Close" at bounding box center [625, 254] width 19 height 9
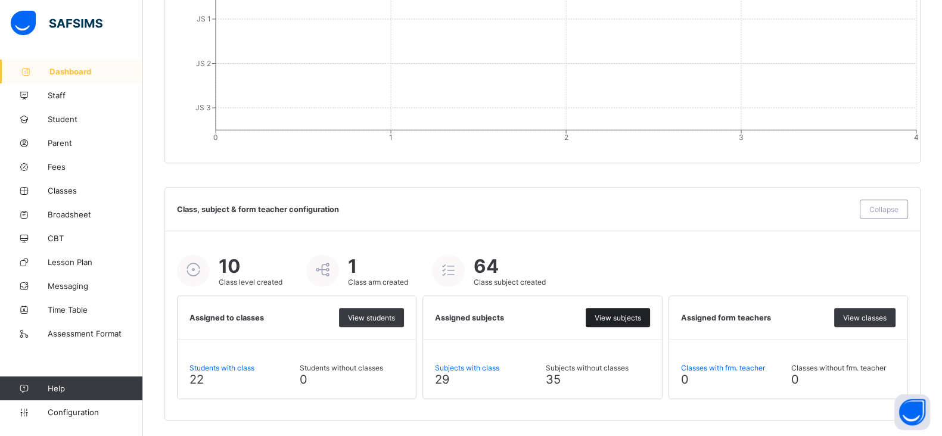
click at [632, 313] on span "View subjects" at bounding box center [617, 317] width 46 height 9
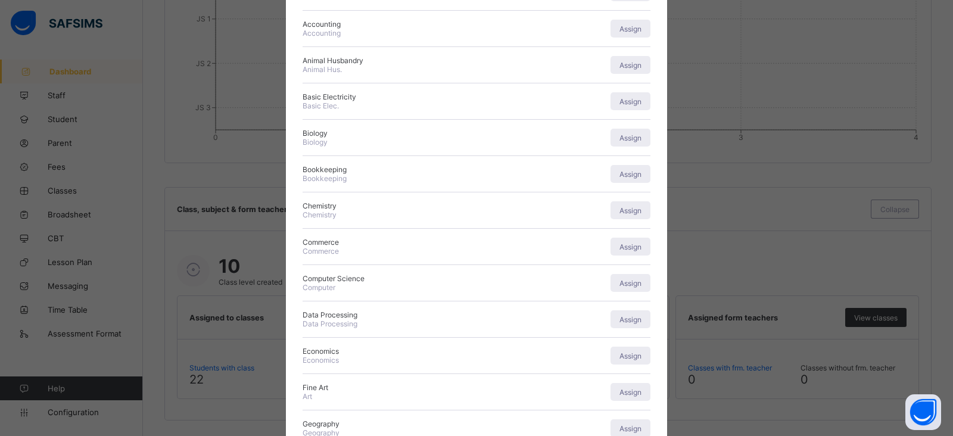
scroll to position [0, 0]
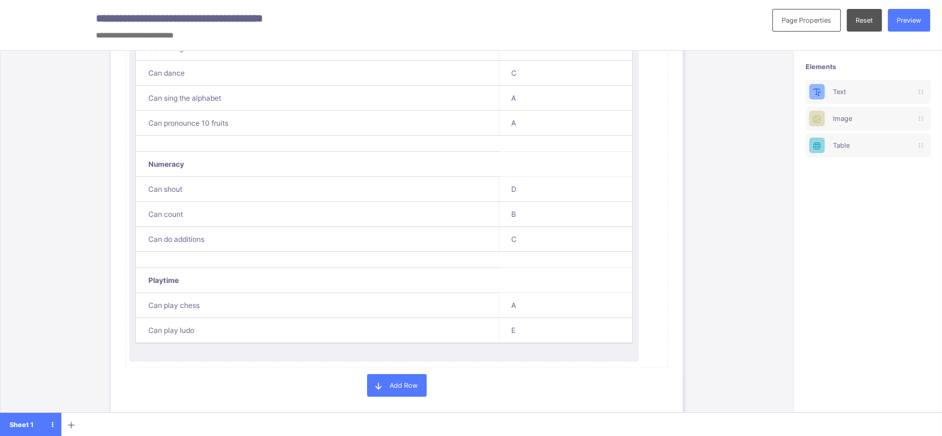
scroll to position [342, 0]
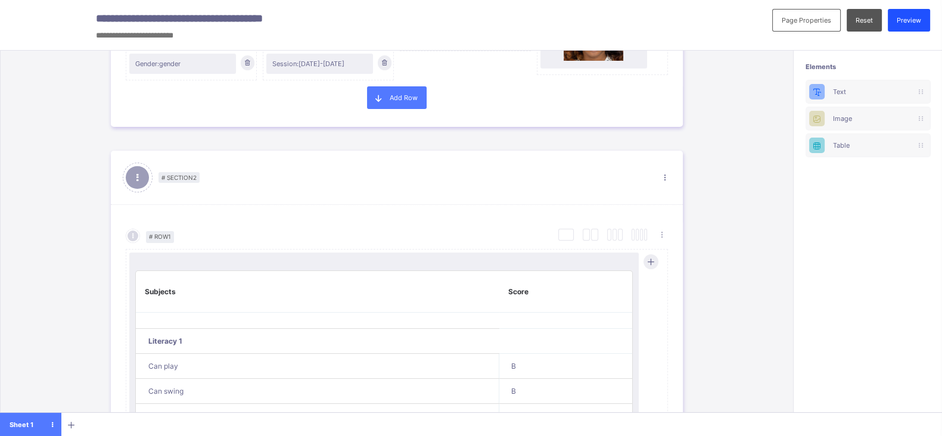
click at [915, 30] on div "Preview" at bounding box center [908, 20] width 42 height 23
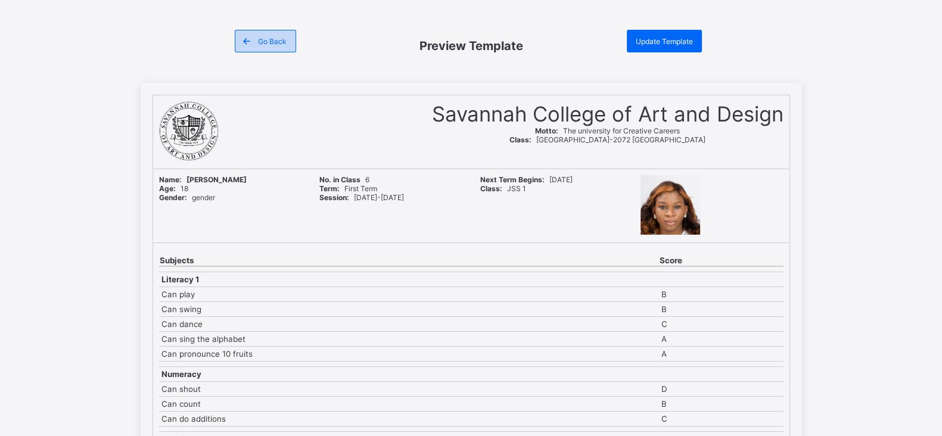
click at [270, 37] on span "Go Back" at bounding box center [272, 41] width 29 height 9
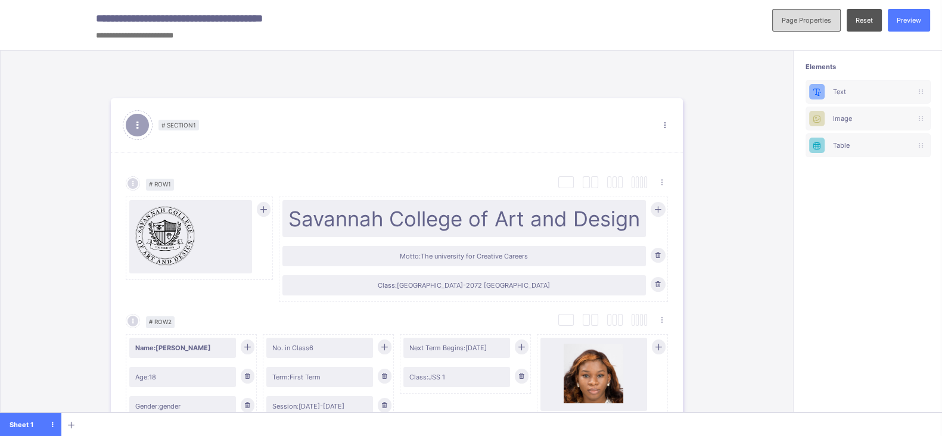
click at [819, 19] on span "Page Properties" at bounding box center [805, 20] width 49 height 8
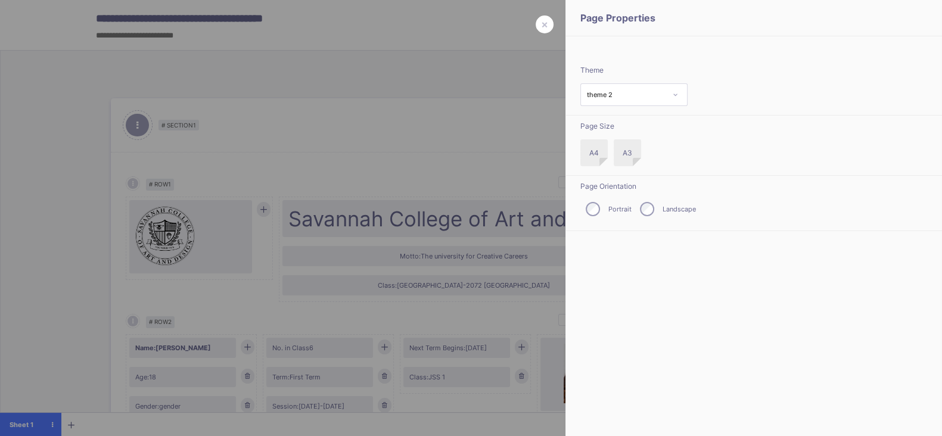
click at [456, 70] on div at bounding box center [471, 218] width 942 height 436
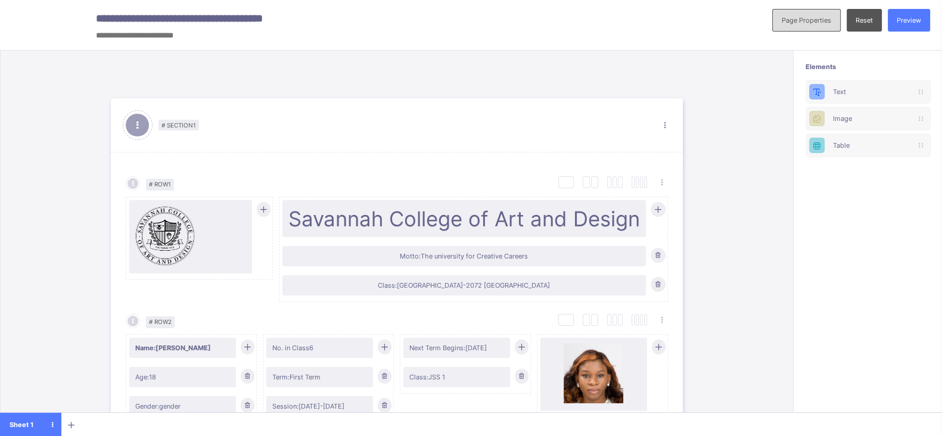
click at [823, 26] on div "Page Properties" at bounding box center [806, 20] width 68 height 23
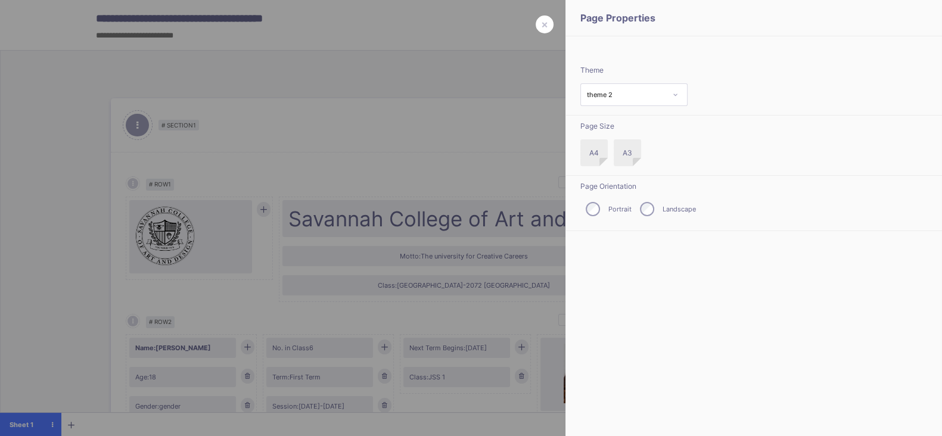
click at [629, 144] on label "A3" at bounding box center [626, 152] width 27 height 27
click at [585, 150] on label "A4" at bounding box center [593, 152] width 27 height 27
click at [613, 96] on div "theme 2" at bounding box center [626, 95] width 79 height 8
click at [607, 159] on div "theme 3" at bounding box center [634, 156] width 106 height 18
click at [541, 24] on span "×" at bounding box center [544, 24] width 7 height 13
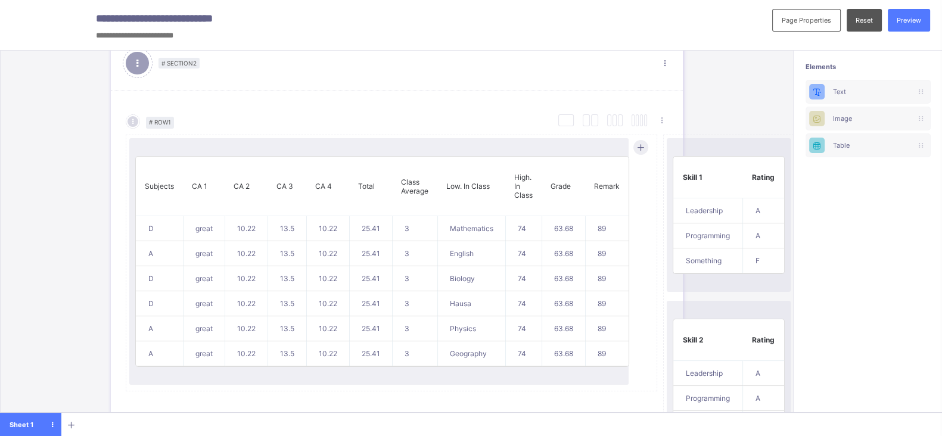
scroll to position [543, 0]
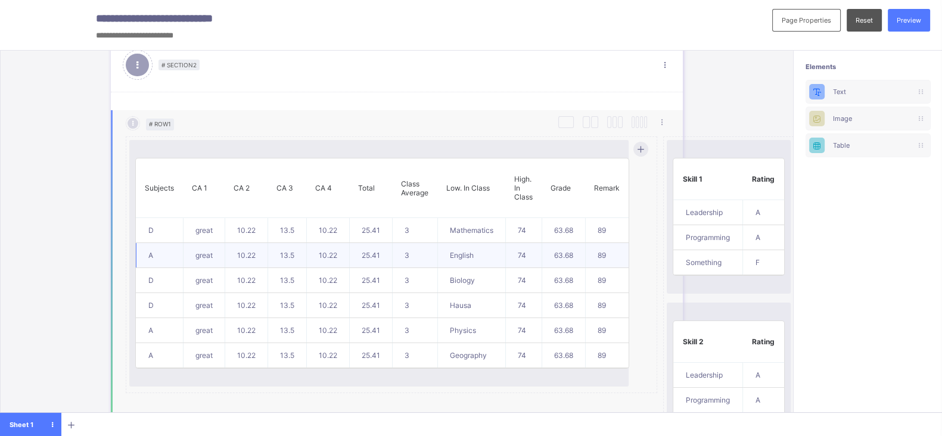
click at [431, 249] on td "3" at bounding box center [414, 255] width 45 height 25
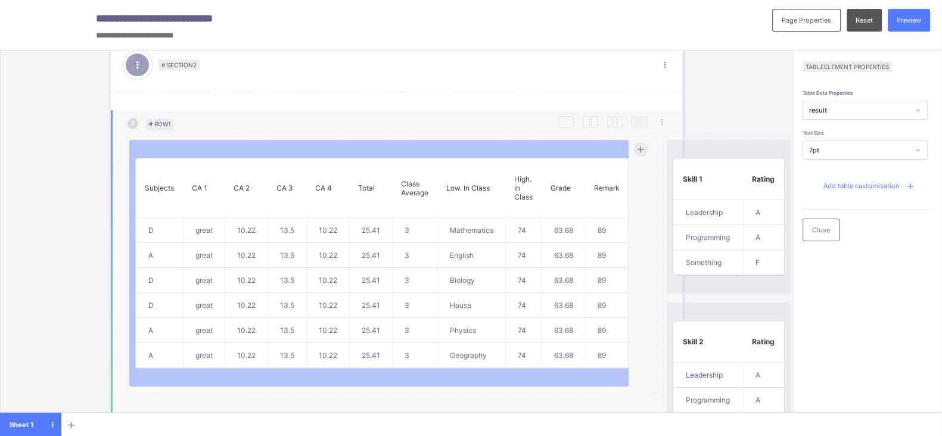
click at [318, 190] on th "CA 4" at bounding box center [327, 188] width 43 height 60
click at [285, 218] on td "13.5" at bounding box center [286, 230] width 39 height 25
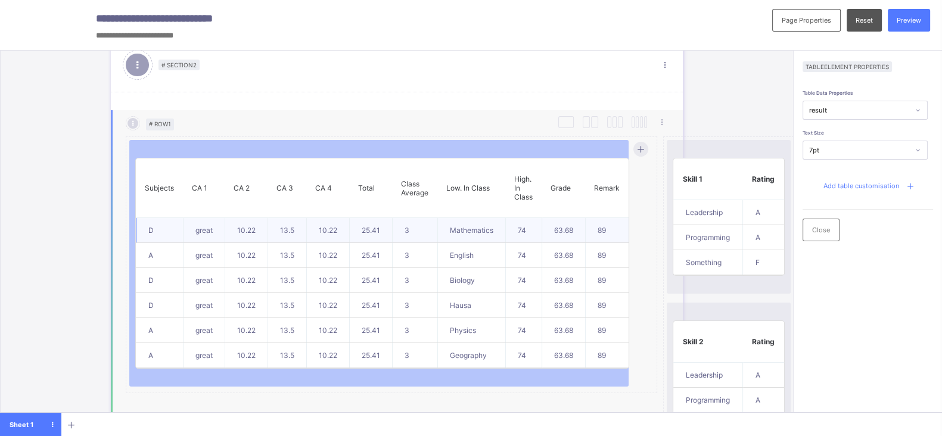
click at [285, 218] on td "13.5" at bounding box center [286, 230] width 39 height 25
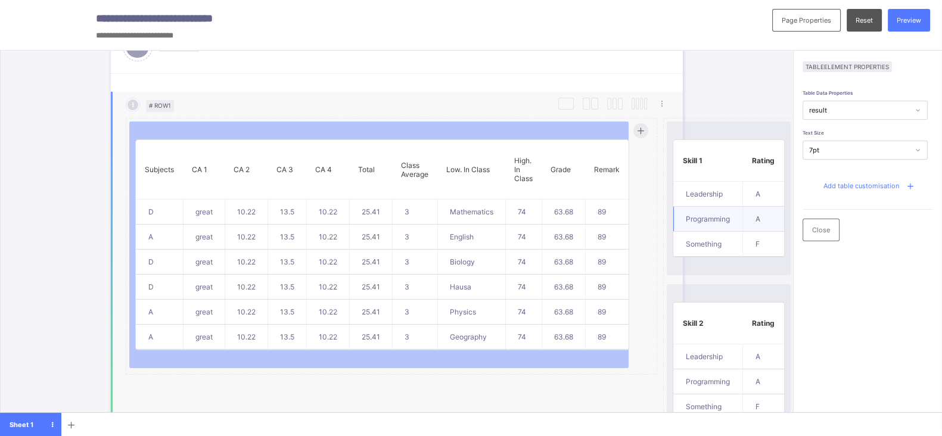
scroll to position [559, 0]
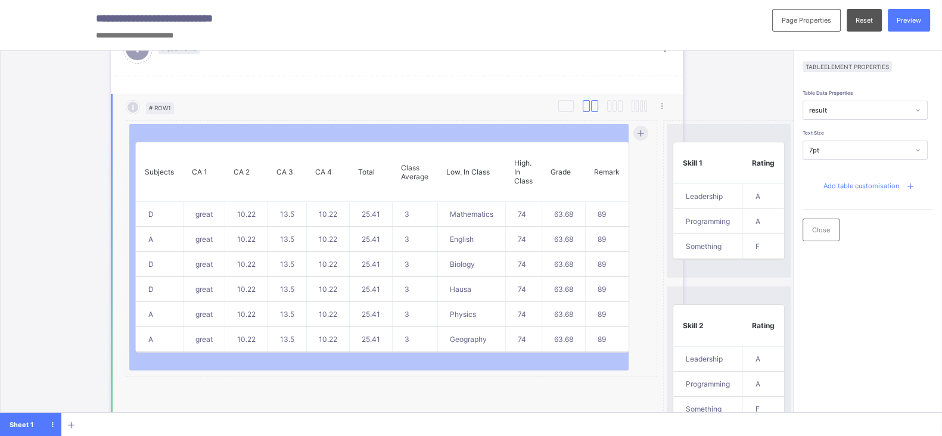
click at [588, 101] on div at bounding box center [585, 106] width 7 height 12
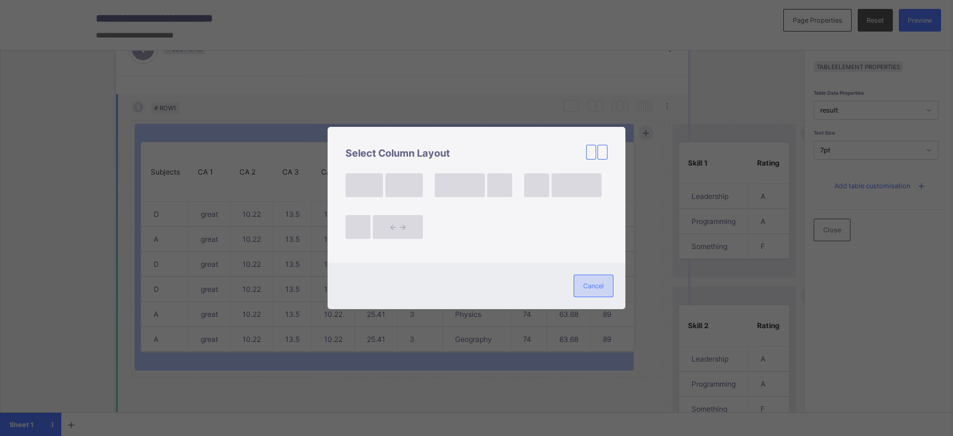
click at [600, 278] on div "Cancel" at bounding box center [593, 286] width 40 height 23
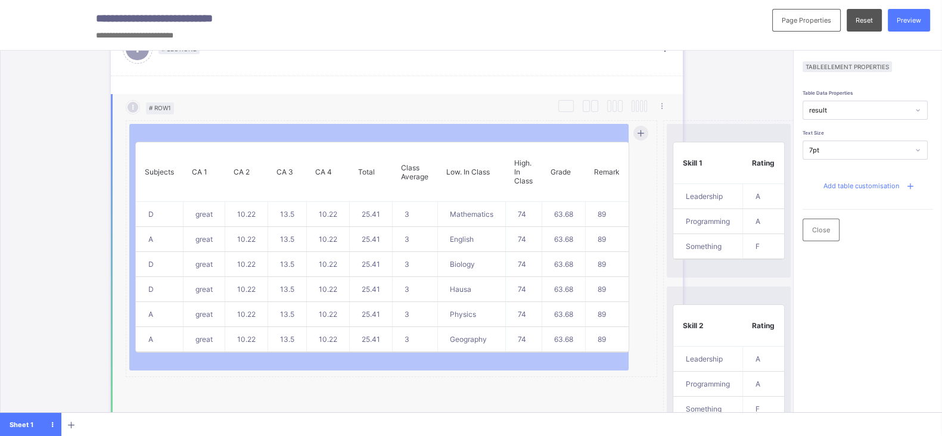
click at [402, 173] on p "Class Average" at bounding box center [414, 172] width 27 height 18
click at [240, 177] on th "CA 2" at bounding box center [246, 172] width 43 height 60
click at [312, 173] on th "CA 4" at bounding box center [327, 172] width 43 height 60
drag, startPoint x: 312, startPoint y: 173, endPoint x: 285, endPoint y: 195, distance: 35.1
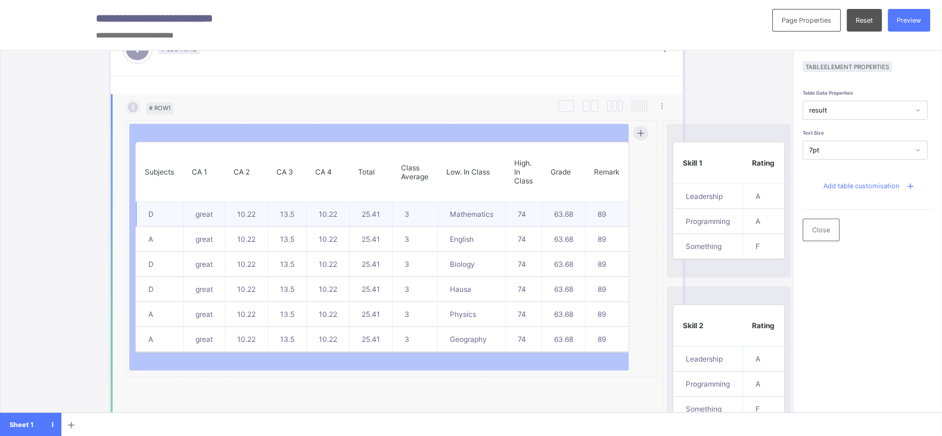
click at [285, 202] on td "13.5" at bounding box center [286, 214] width 39 height 25
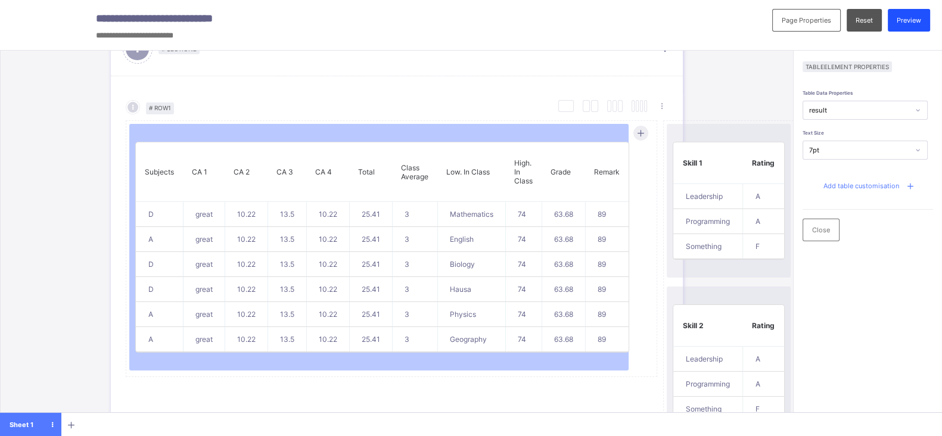
click at [921, 20] on span "Preview" at bounding box center [908, 20] width 24 height 8
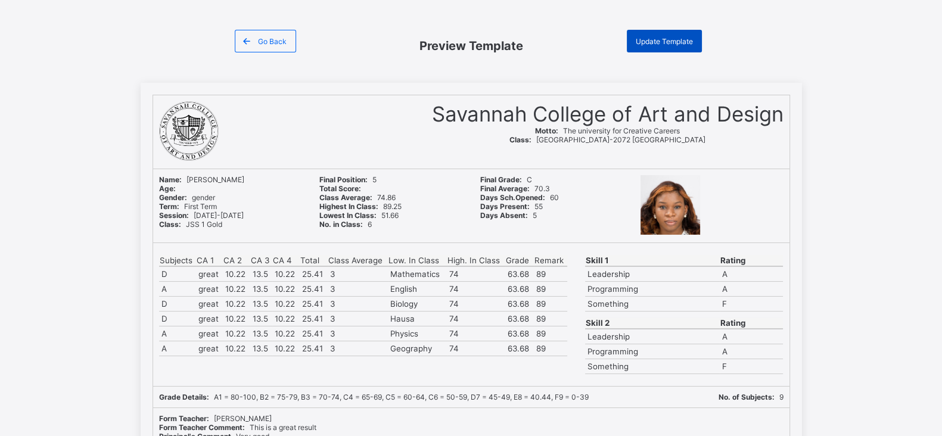
click at [679, 47] on div "Update Template" at bounding box center [663, 41] width 75 height 23
click at [267, 40] on span "Go Back" at bounding box center [272, 41] width 29 height 9
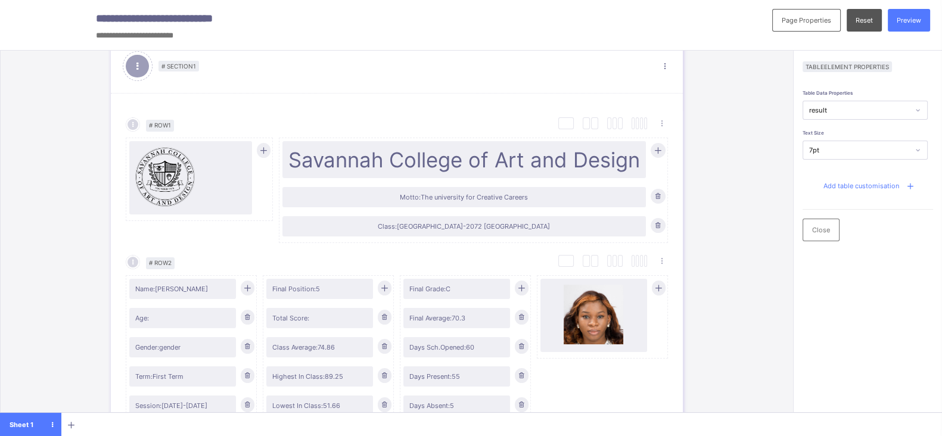
scroll to position [71, 0]
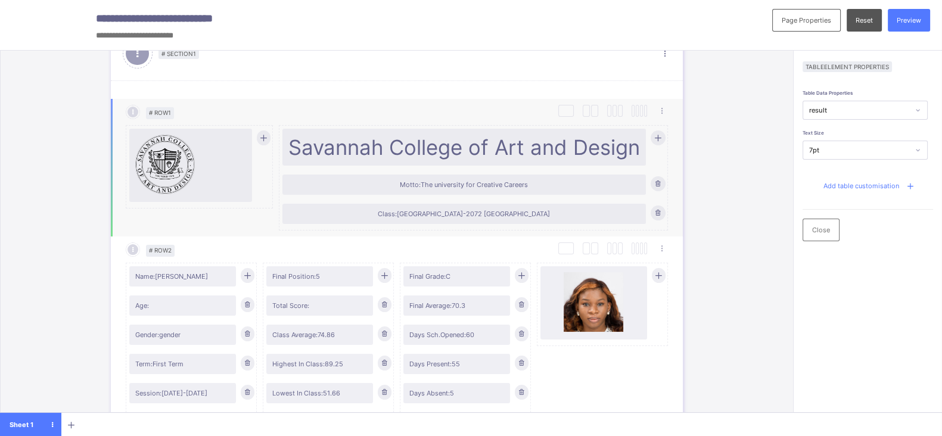
click at [527, 156] on span "Savannah College of Art and Design" at bounding box center [463, 147] width 351 height 25
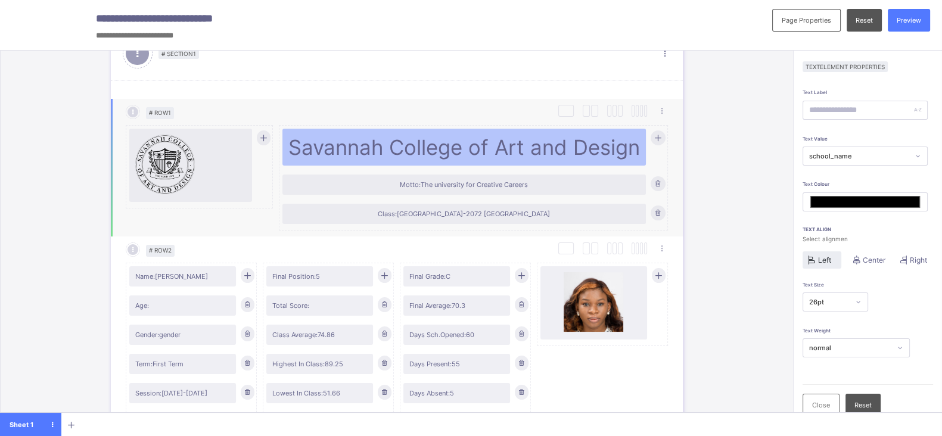
click at [527, 156] on span "Savannah College of Art and Design" at bounding box center [463, 147] width 351 height 25
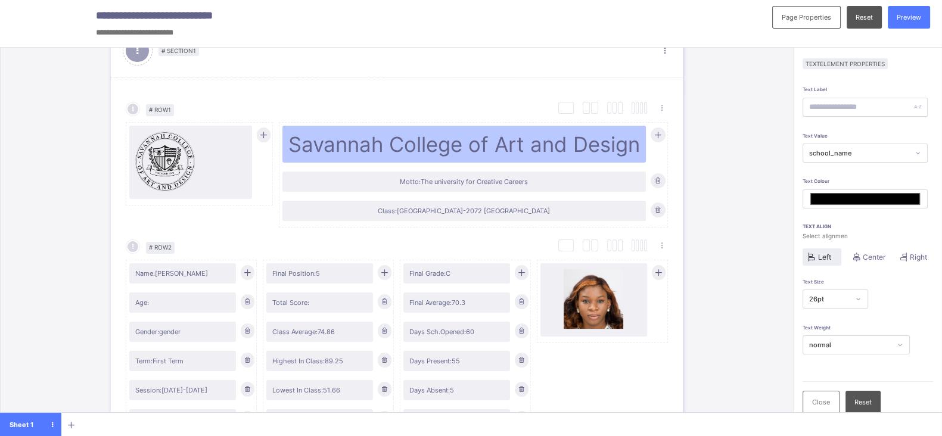
scroll to position [0, 0]
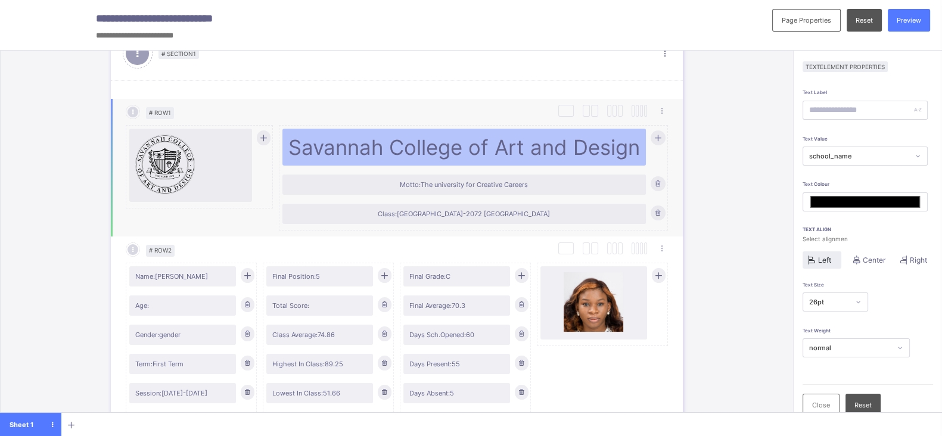
click at [537, 156] on span "Savannah College of Art and Design" at bounding box center [463, 147] width 351 height 25
type input "*******"
click at [199, 165] on div at bounding box center [190, 165] width 111 height 61
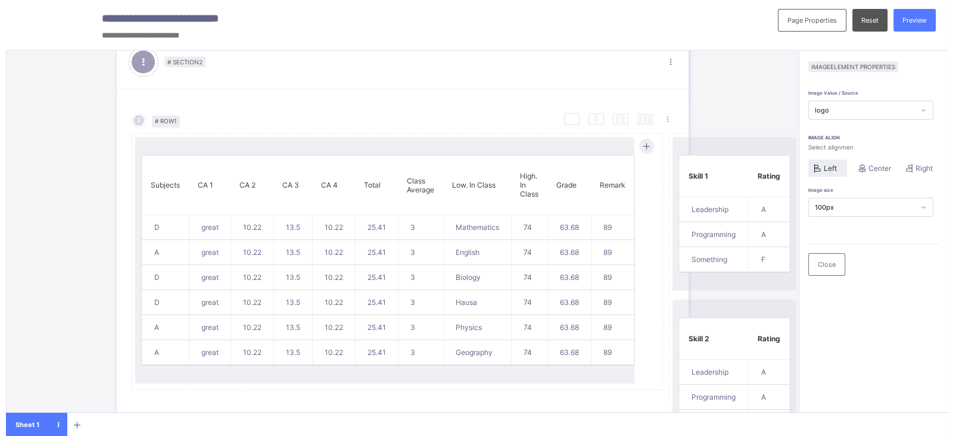
scroll to position [645, 0]
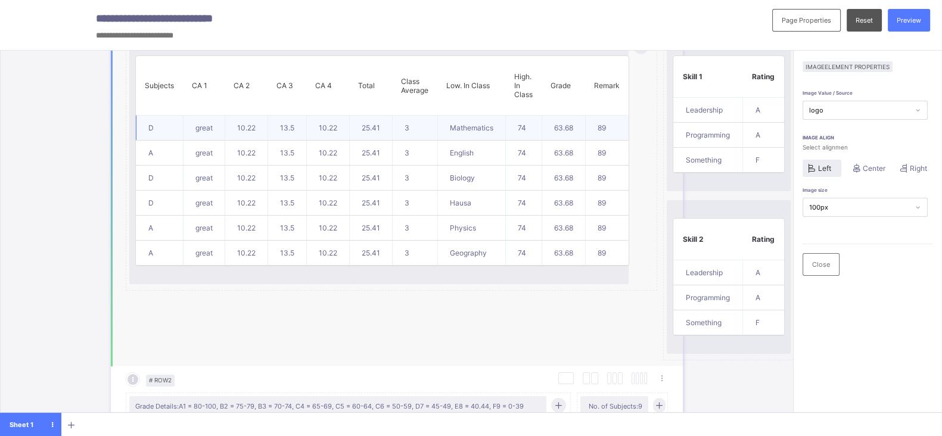
click at [513, 116] on td "74" at bounding box center [523, 128] width 36 height 25
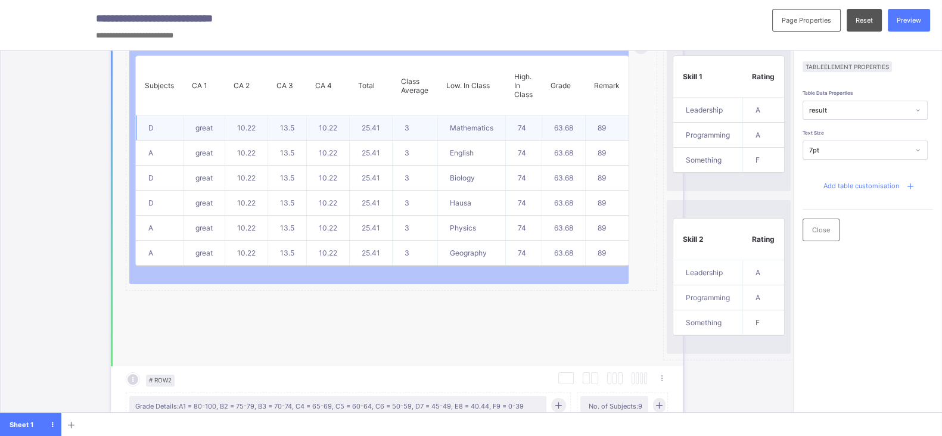
click at [275, 132] on td "13.5" at bounding box center [286, 128] width 39 height 25
drag, startPoint x: 275, startPoint y: 132, endPoint x: 238, endPoint y: 148, distance: 40.3
click at [238, 148] on td "10.22" at bounding box center [246, 153] width 43 height 25
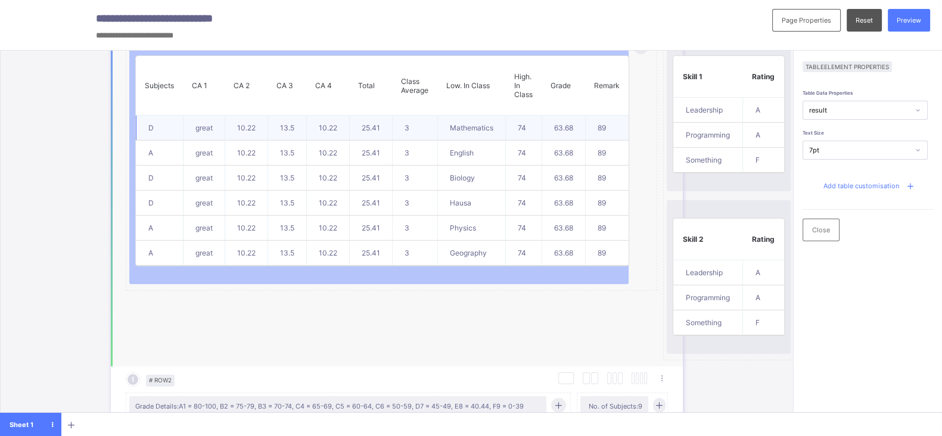
click at [292, 132] on td "13.5" at bounding box center [286, 128] width 39 height 25
click at [383, 131] on td "25.41" at bounding box center [370, 128] width 43 height 25
click at [411, 125] on td "3" at bounding box center [414, 128] width 45 height 25
click at [407, 153] on td "3" at bounding box center [414, 153] width 45 height 25
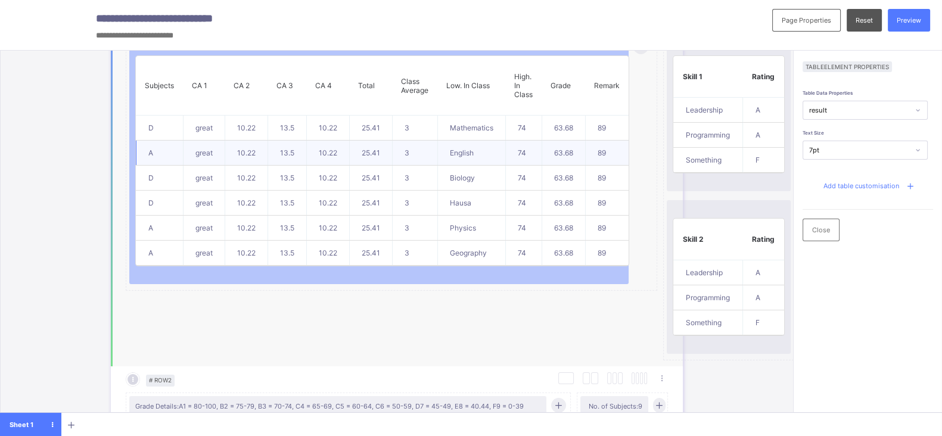
drag, startPoint x: 407, startPoint y: 152, endPoint x: 363, endPoint y: 136, distance: 46.9
click at [363, 141] on td "25.41" at bounding box center [370, 153] width 43 height 25
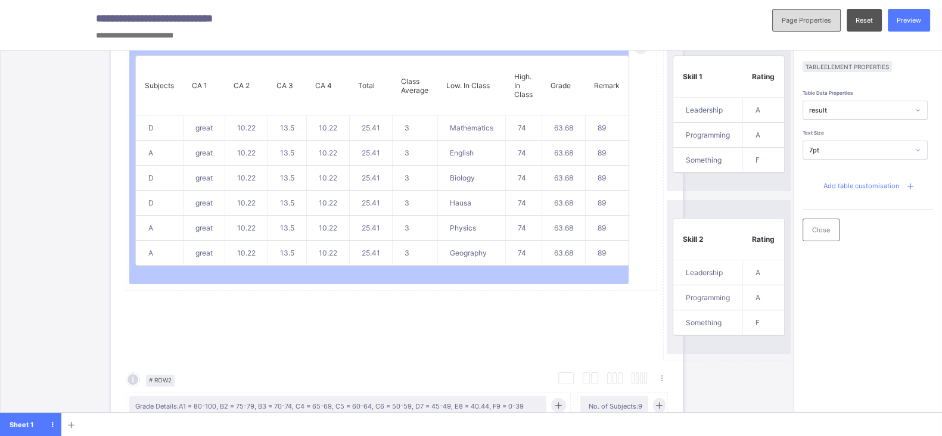
click at [811, 23] on span "Page Properties" at bounding box center [805, 20] width 49 height 8
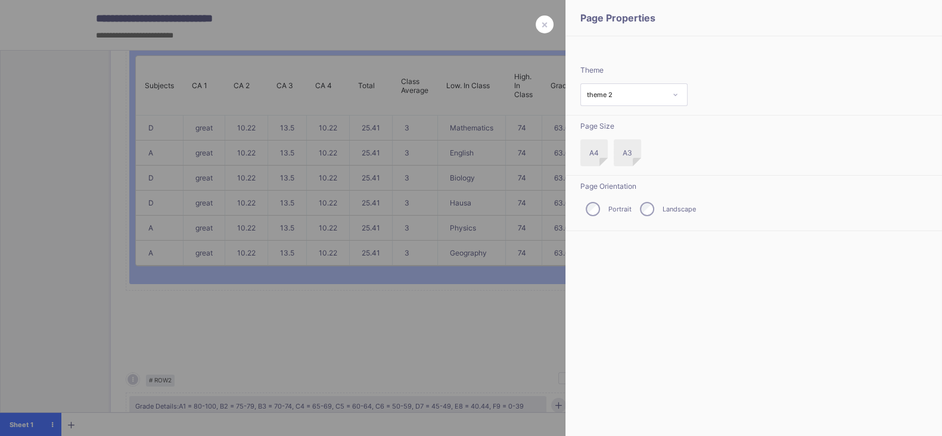
click at [347, 163] on div at bounding box center [471, 218] width 942 height 436
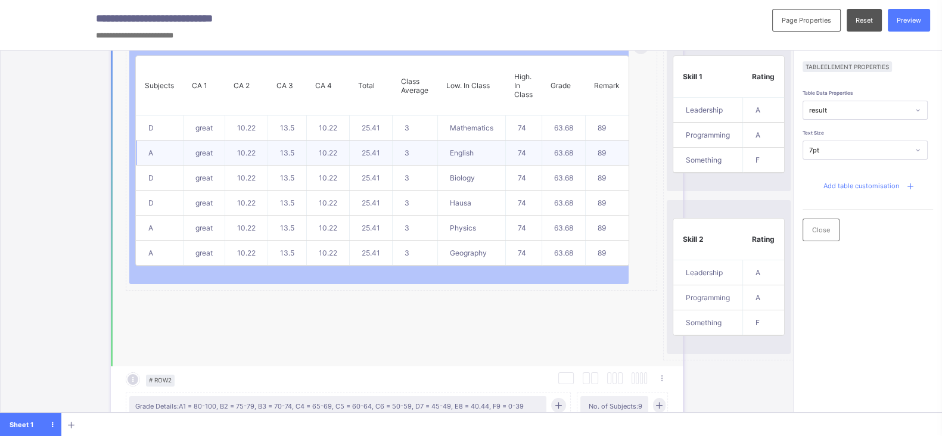
click at [410, 141] on td "3" at bounding box center [414, 153] width 45 height 25
click at [284, 127] on td "13.5" at bounding box center [286, 128] width 39 height 25
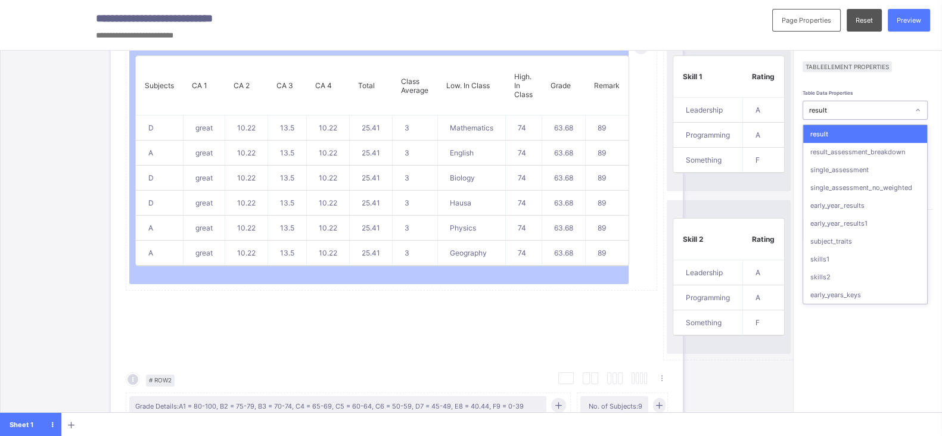
click at [921, 112] on icon at bounding box center [917, 110] width 7 height 12
click at [903, 208] on div "early_year_results" at bounding box center [865, 206] width 124 height 18
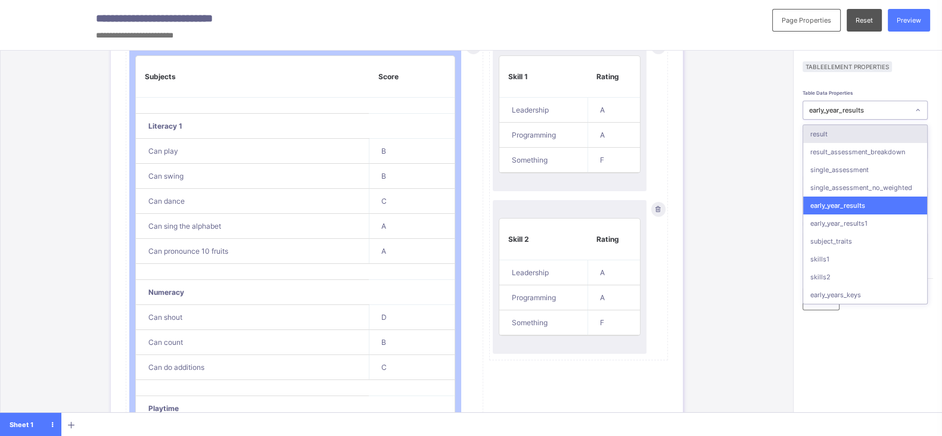
click at [896, 111] on div "early_year_results" at bounding box center [859, 110] width 100 height 8
click at [863, 135] on div "result" at bounding box center [865, 134] width 124 height 18
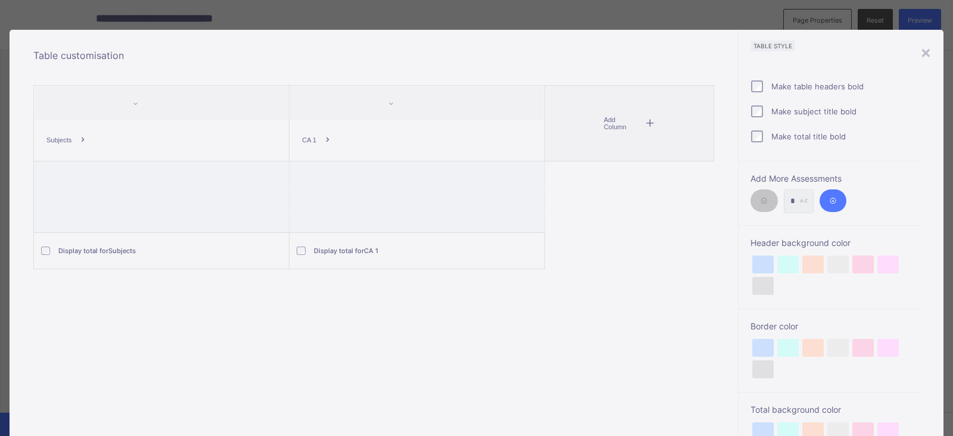
click at [325, 138] on icon at bounding box center [327, 140] width 11 height 8
click at [497, 88] on div at bounding box center [417, 102] width 254 height 33
click at [921, 51] on div "×" at bounding box center [925, 52] width 11 height 20
